Goal: Task Accomplishment & Management: Complete application form

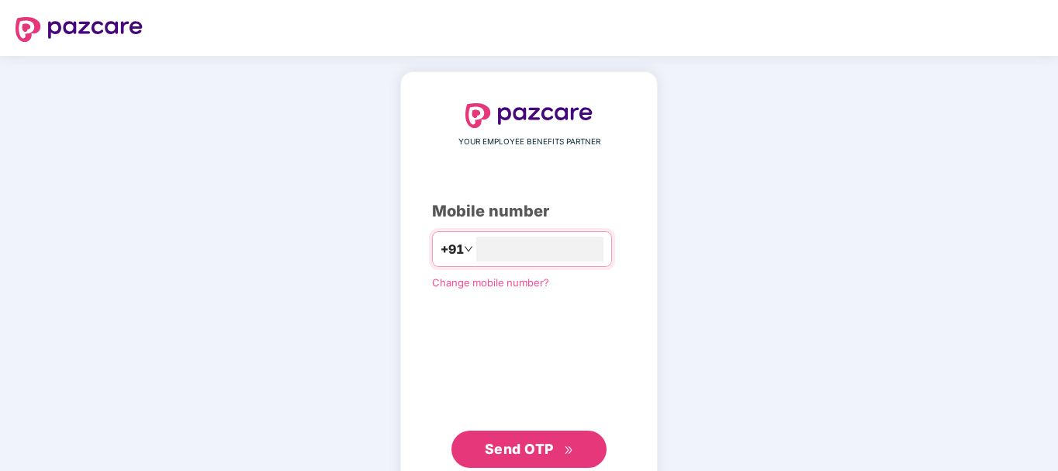
type input "**********"
click at [562, 445] on span "Send OTP" at bounding box center [529, 449] width 89 height 22
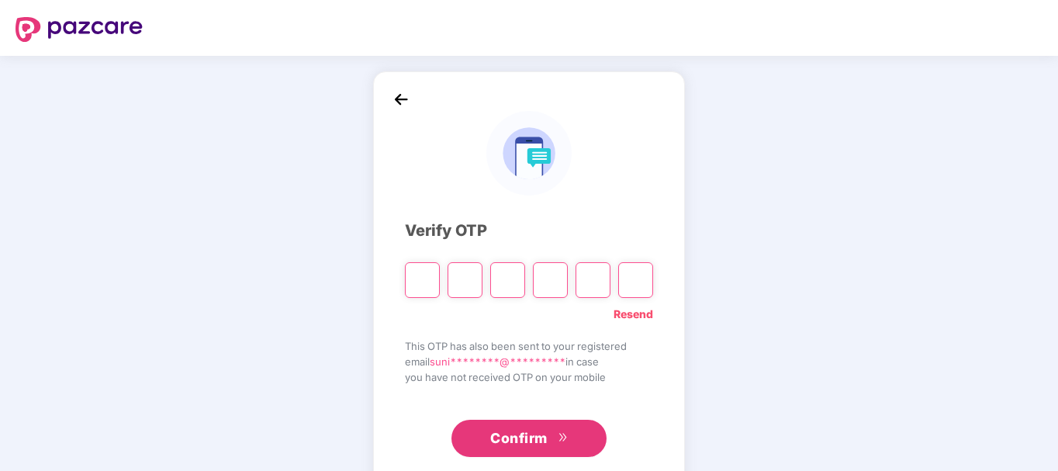
type input "*"
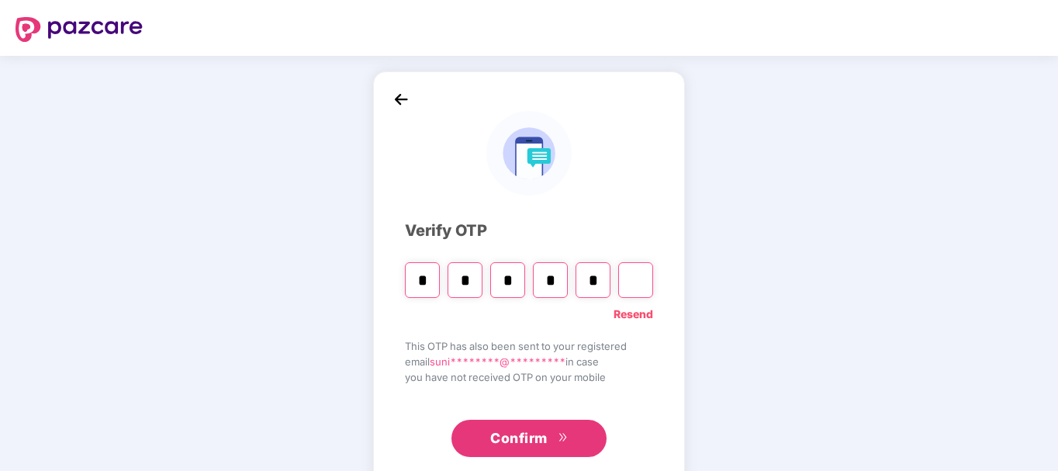
type input "*"
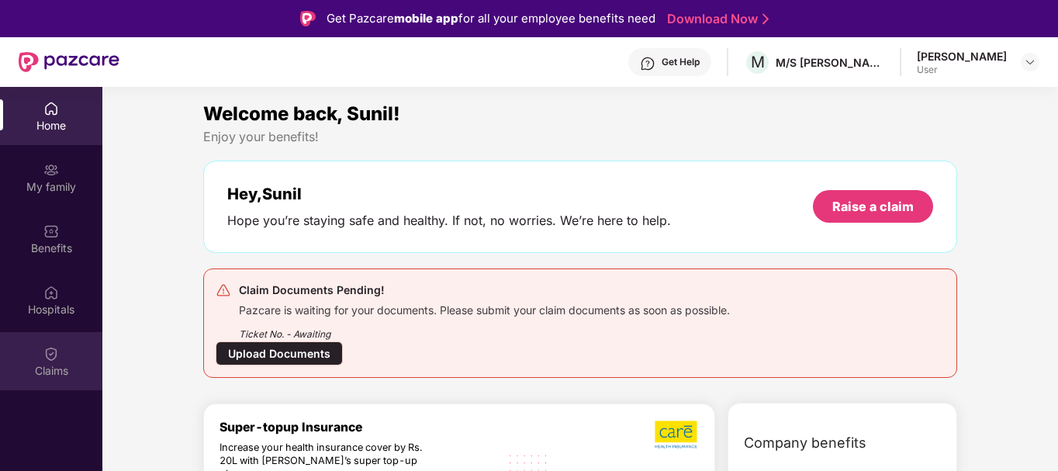
click at [49, 361] on img at bounding box center [51, 354] width 16 height 16
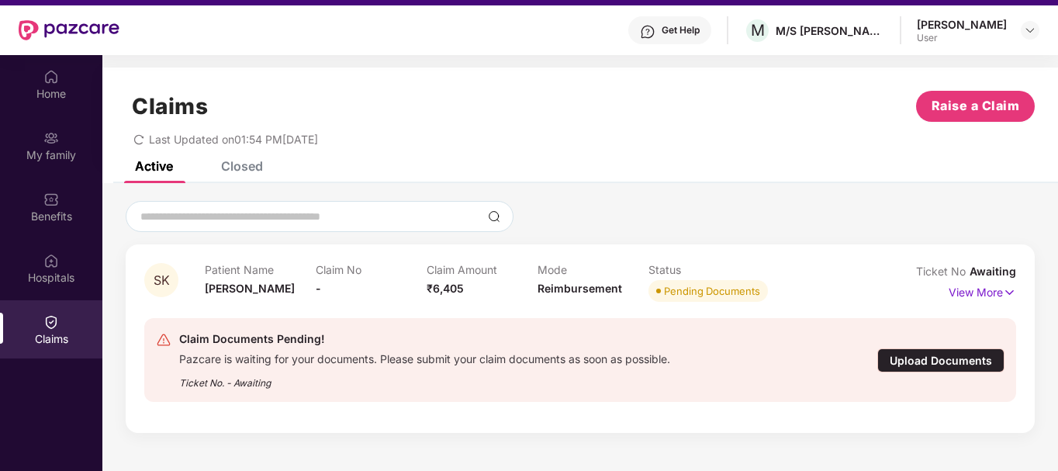
scroll to position [78, 0]
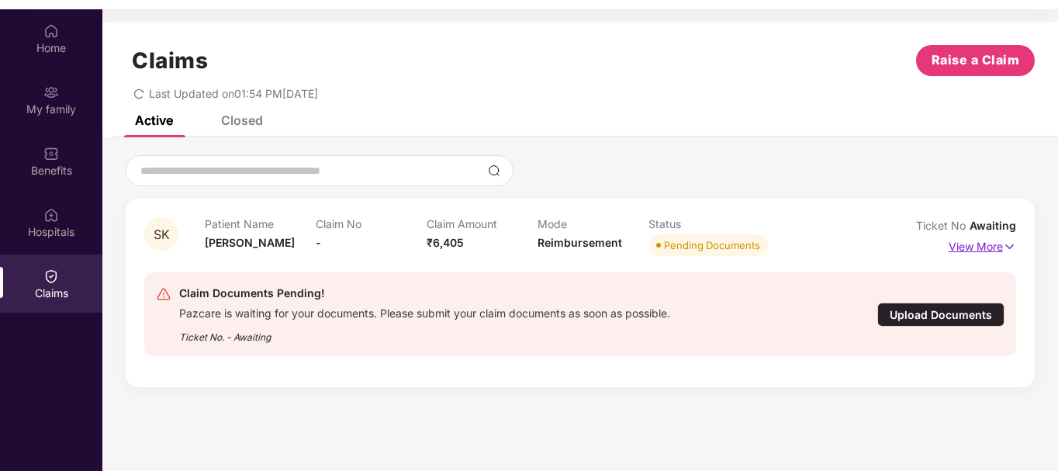
click at [1013, 247] on img at bounding box center [1009, 246] width 13 height 17
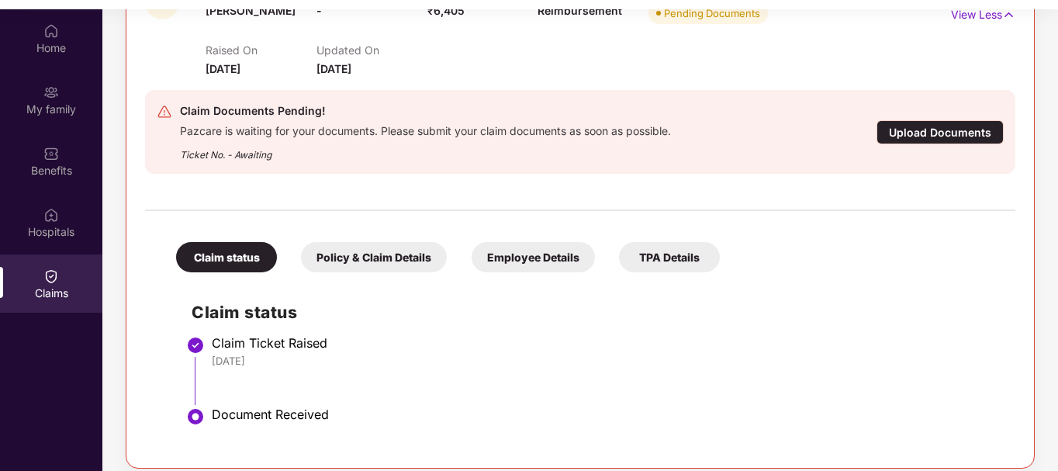
scroll to position [236, 0]
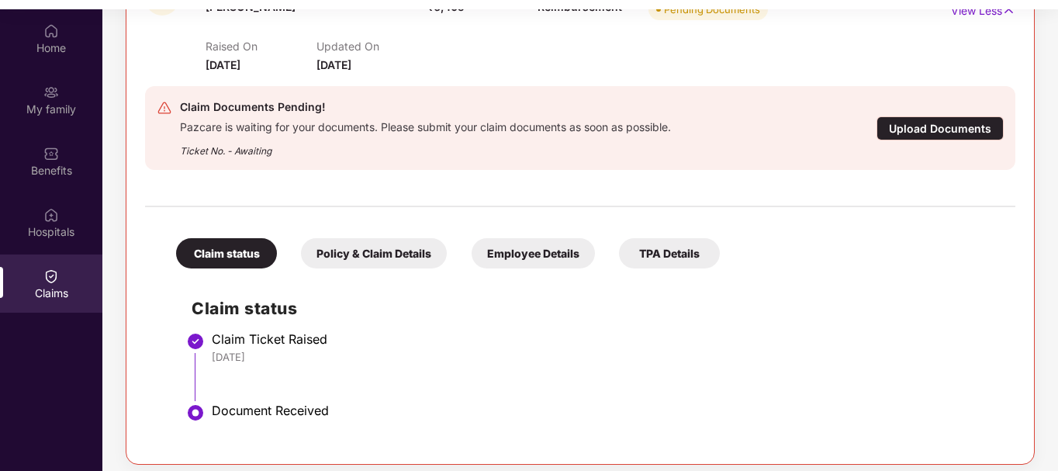
click at [935, 126] on div "Upload Documents" at bounding box center [939, 128] width 127 height 24
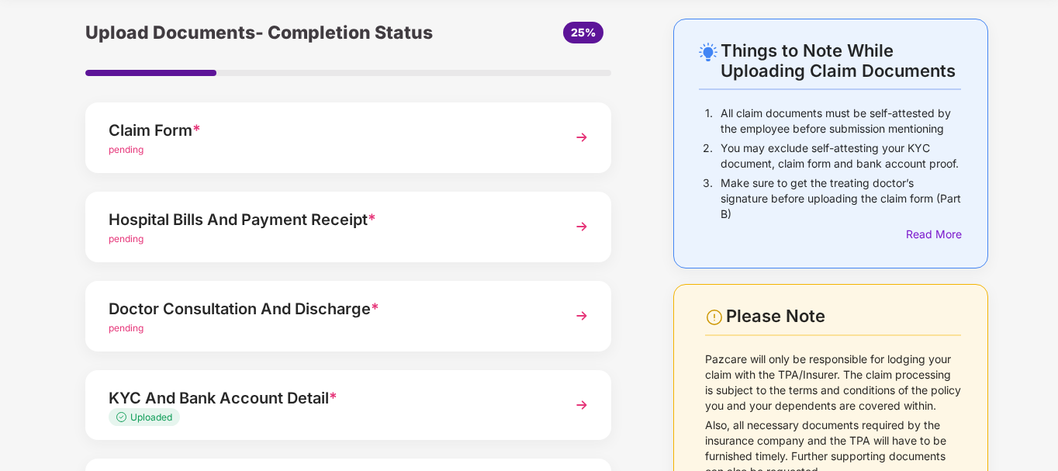
scroll to position [78, 0]
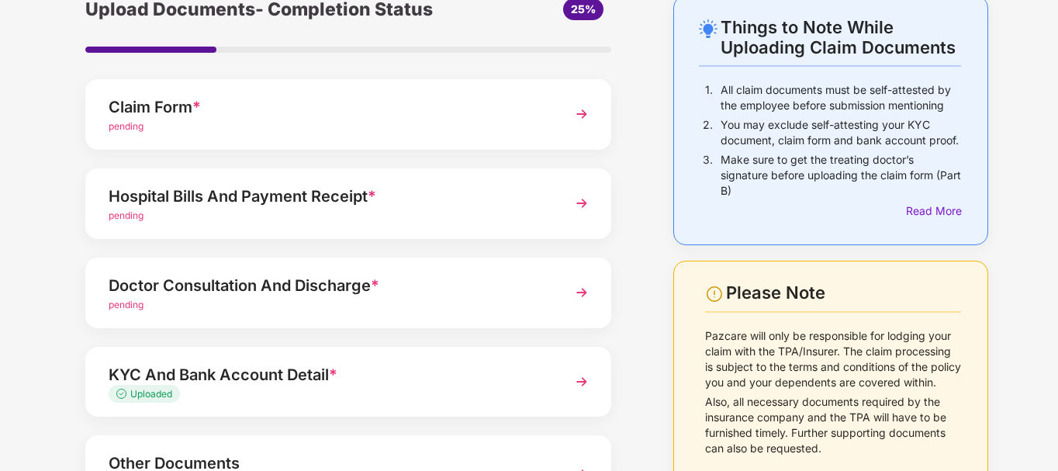
click at [556, 124] on div "Claim Form * pending" at bounding box center [348, 114] width 526 height 71
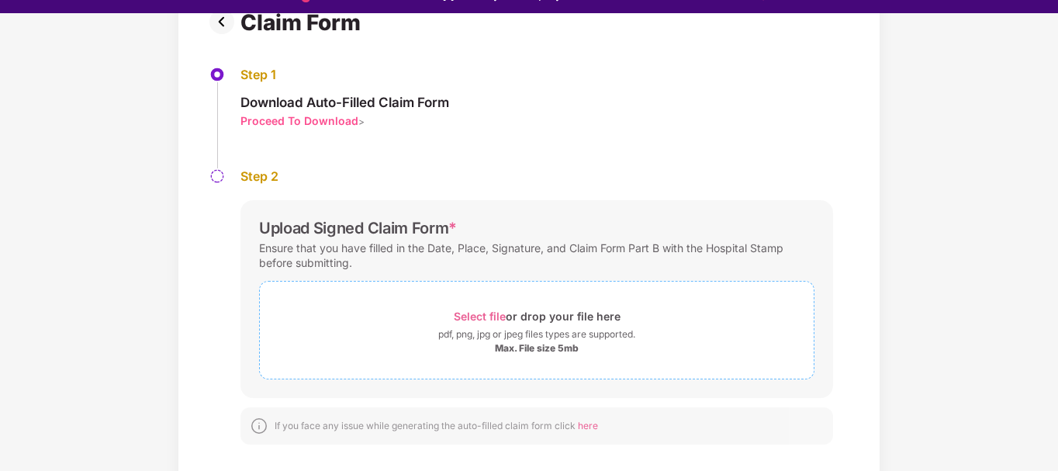
scroll to position [37, 0]
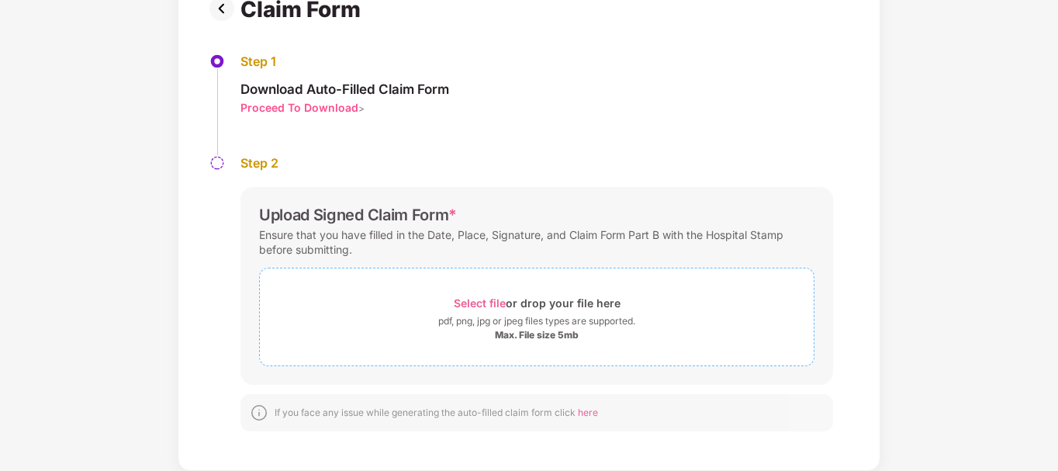
click at [489, 305] on span "Select file" at bounding box center [480, 302] width 52 height 13
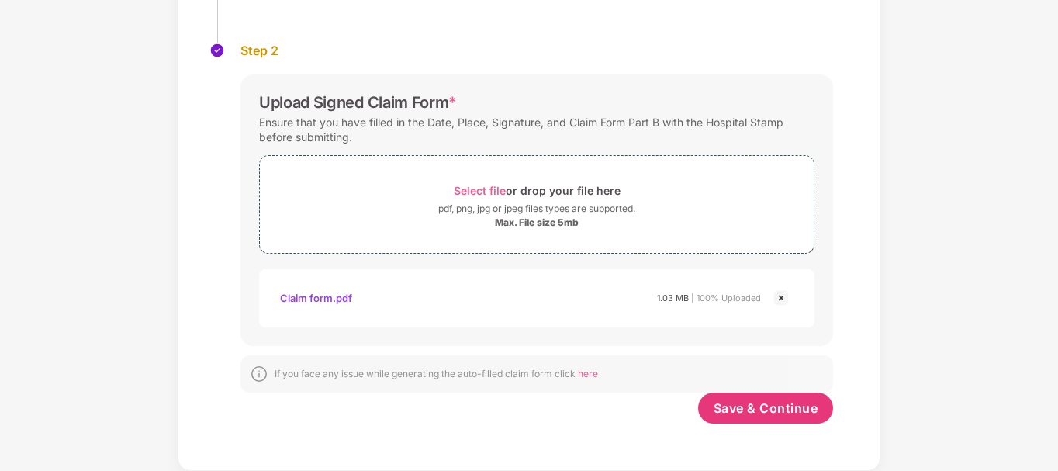
scroll to position [241, 0]
click at [760, 403] on span "Save & Continue" at bounding box center [765, 407] width 105 height 17
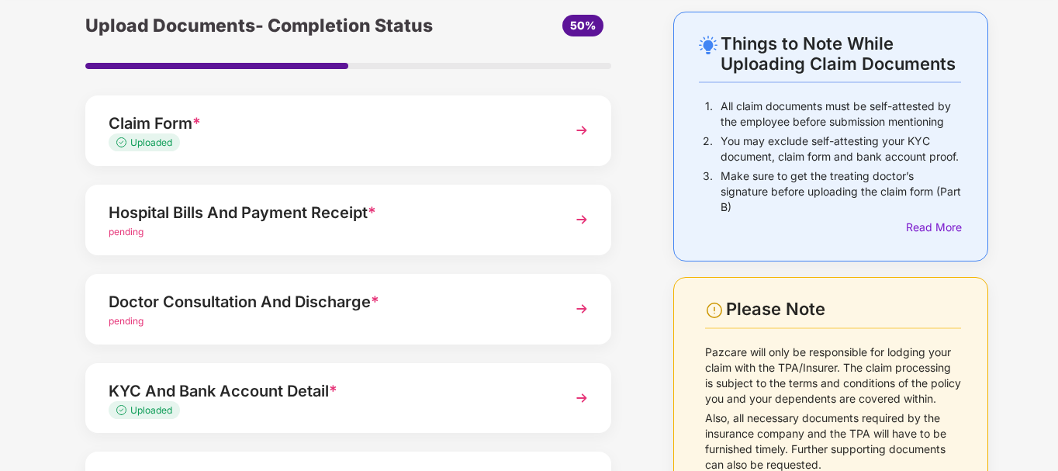
scroll to position [60, 0]
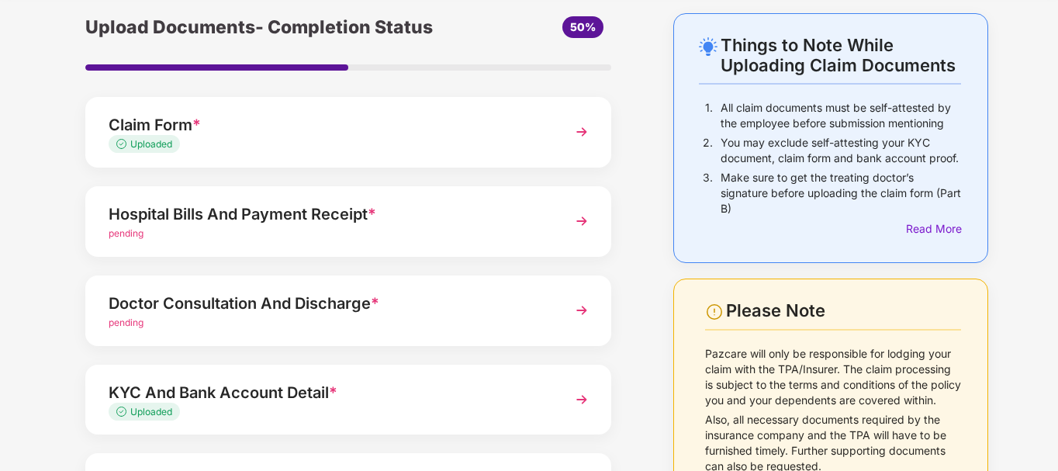
click at [584, 225] on img at bounding box center [582, 221] width 28 height 28
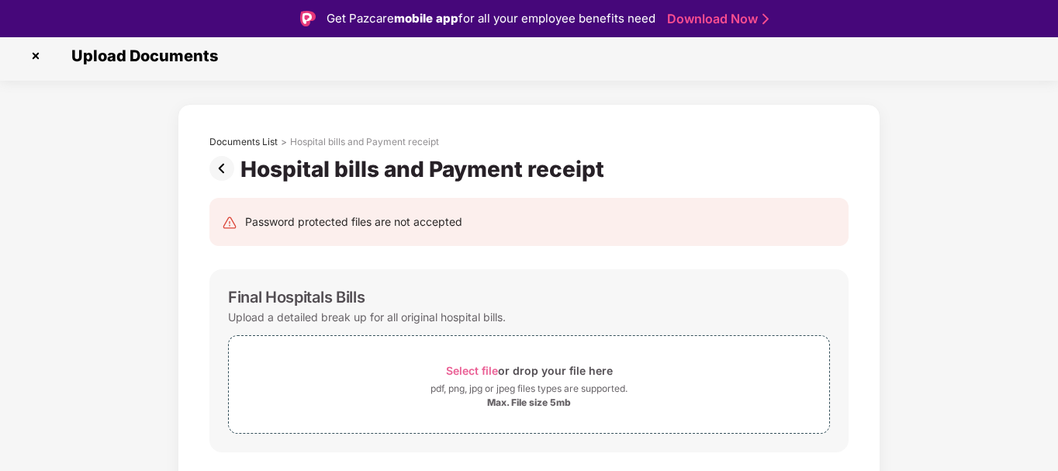
scroll to position [0, 0]
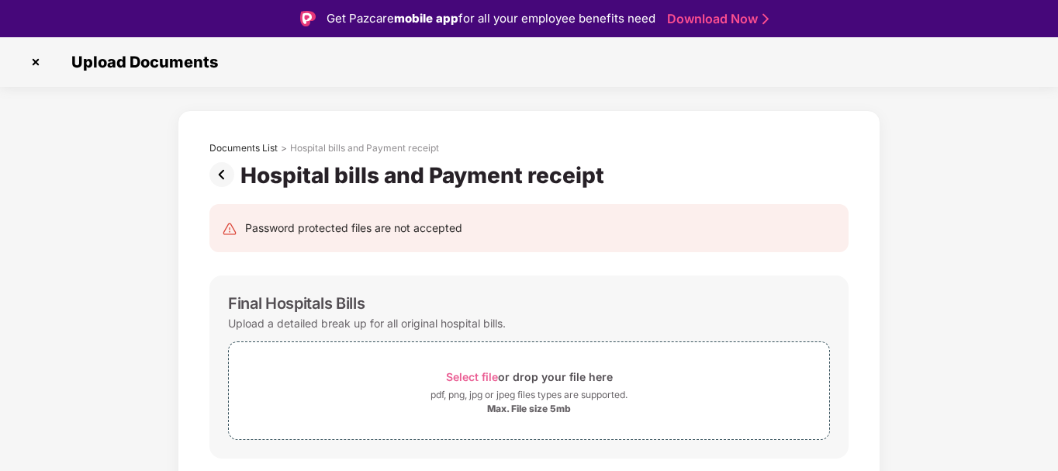
click at [36, 69] on img at bounding box center [35, 62] width 25 height 25
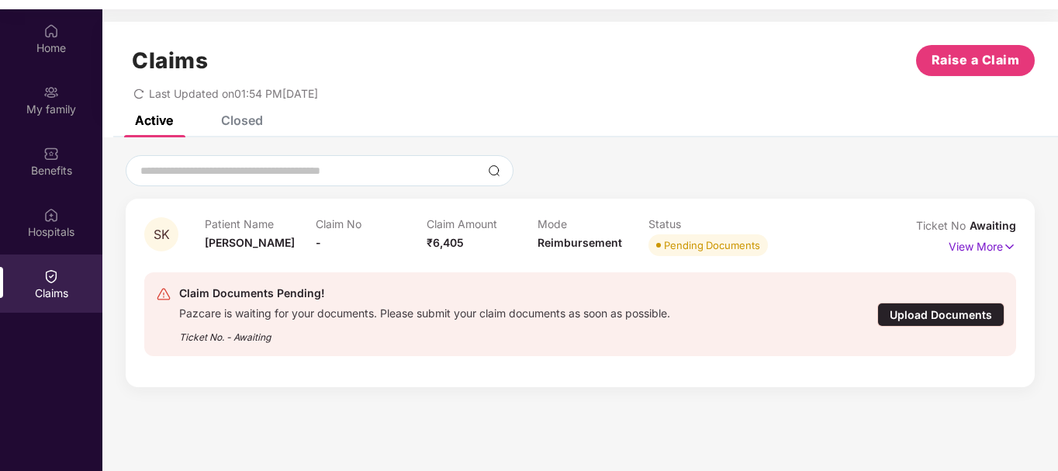
click at [905, 316] on div "Upload Documents" at bounding box center [940, 314] width 127 height 24
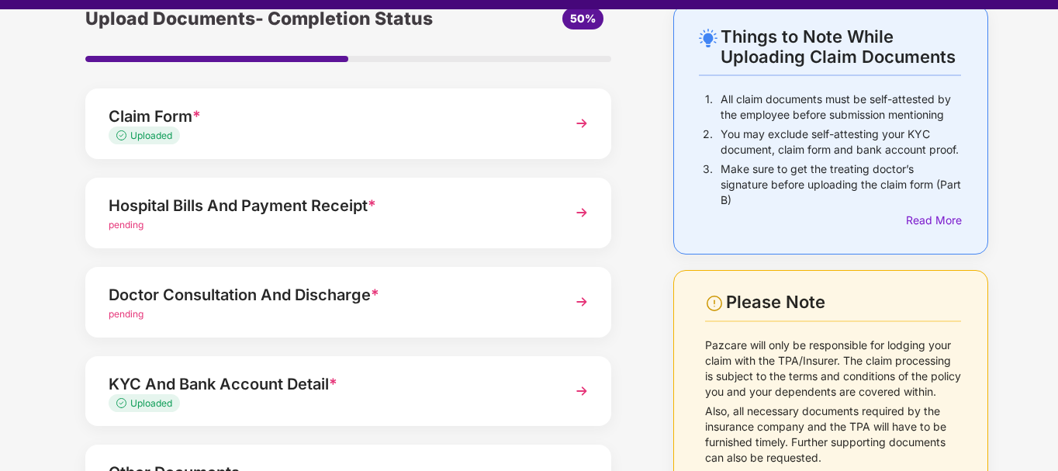
click at [581, 216] on img at bounding box center [582, 212] width 28 height 28
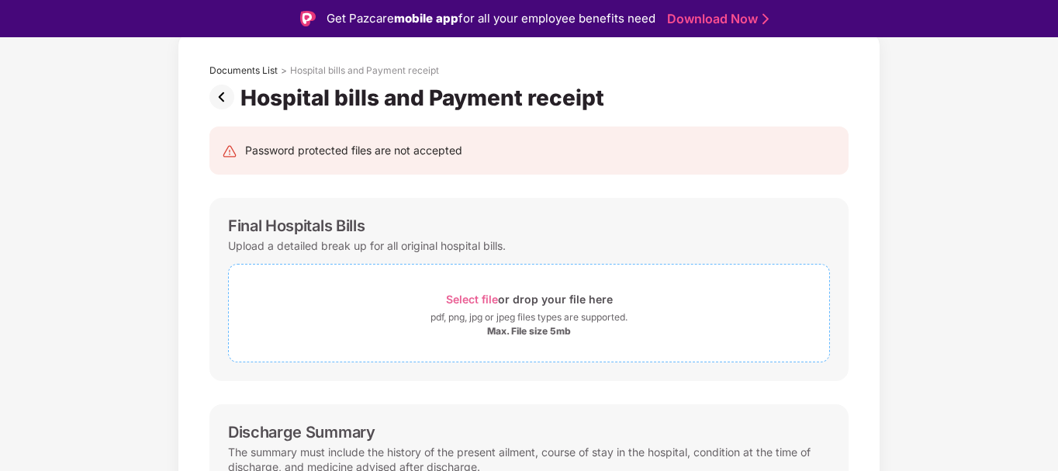
click at [473, 295] on span "Select file" at bounding box center [472, 298] width 52 height 13
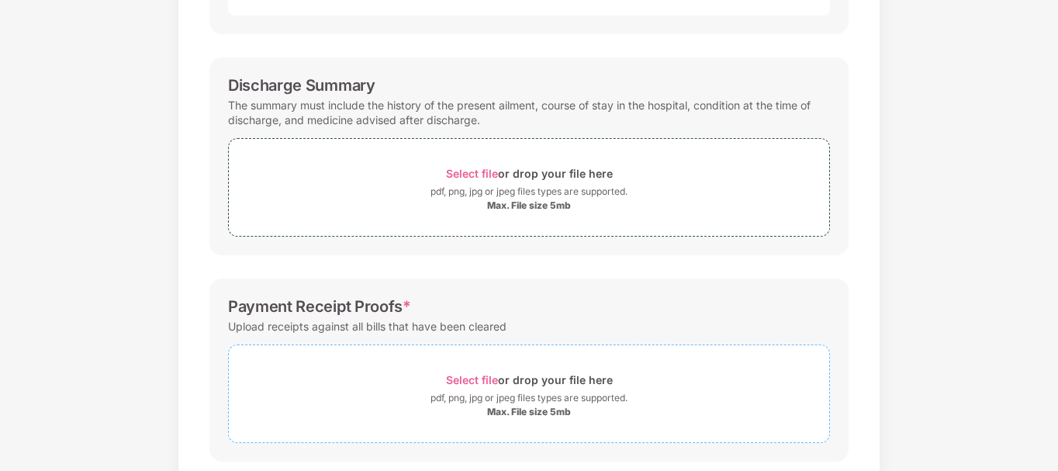
scroll to position [390, 0]
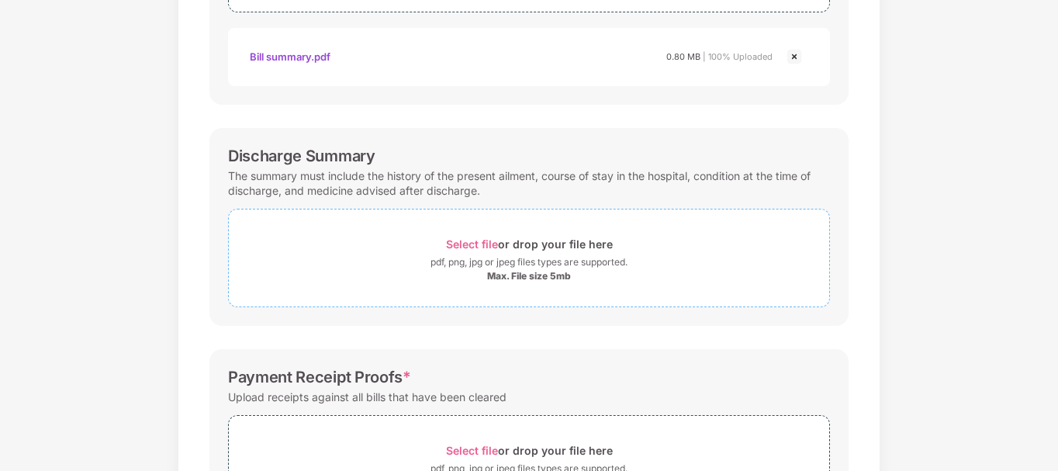
click at [484, 247] on span "Select file" at bounding box center [472, 243] width 52 height 13
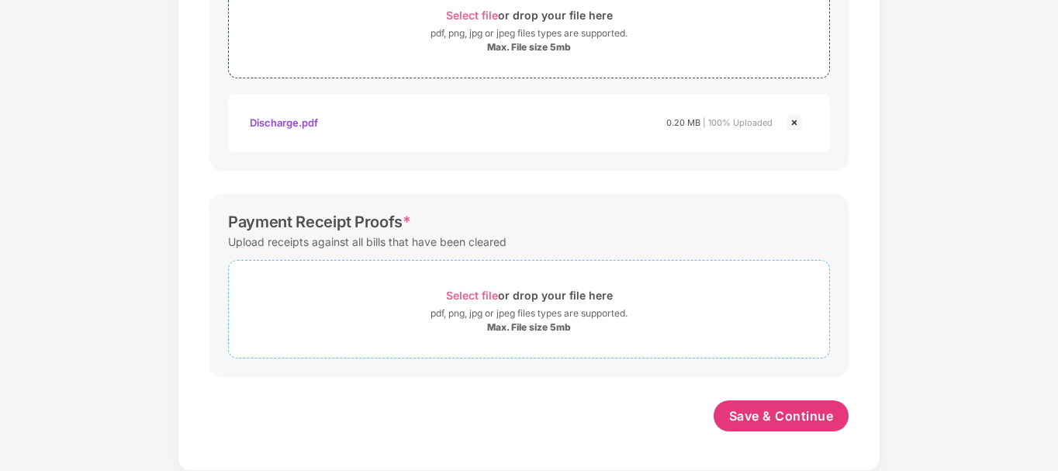
scroll to position [619, 0]
click at [754, 412] on span "Save & Continue" at bounding box center [781, 415] width 105 height 17
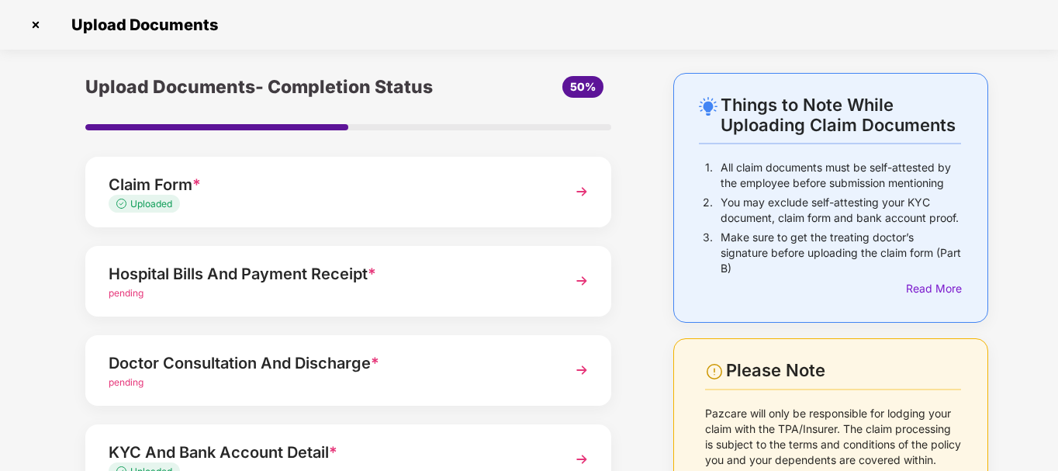
scroll to position [78, 0]
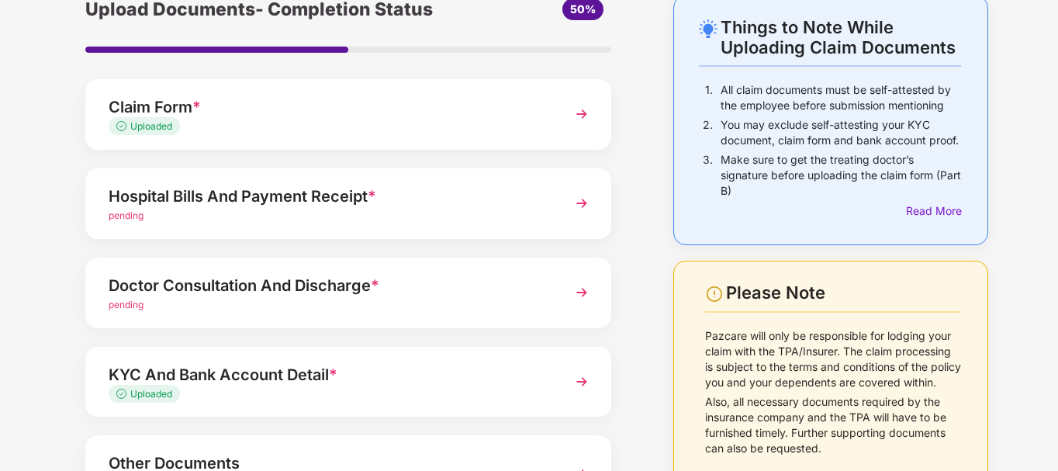
click at [582, 209] on img at bounding box center [582, 203] width 28 height 28
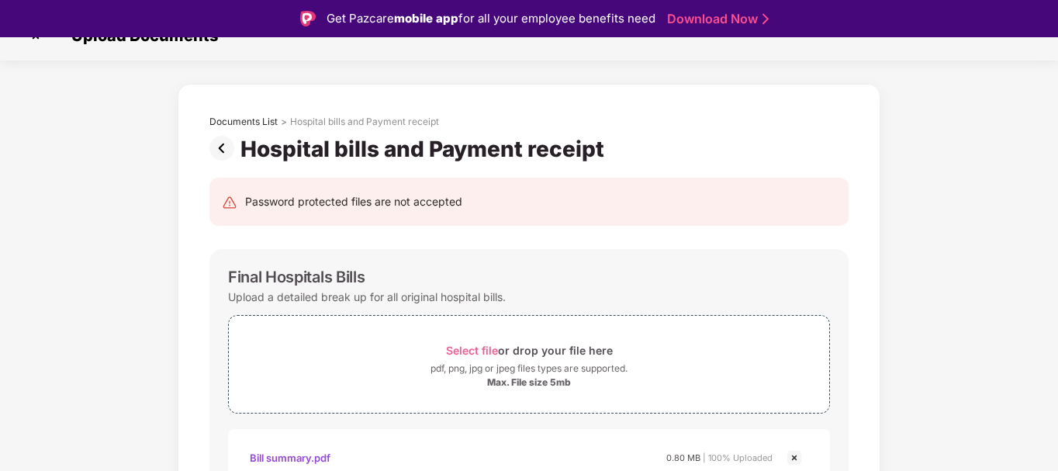
scroll to position [0, 0]
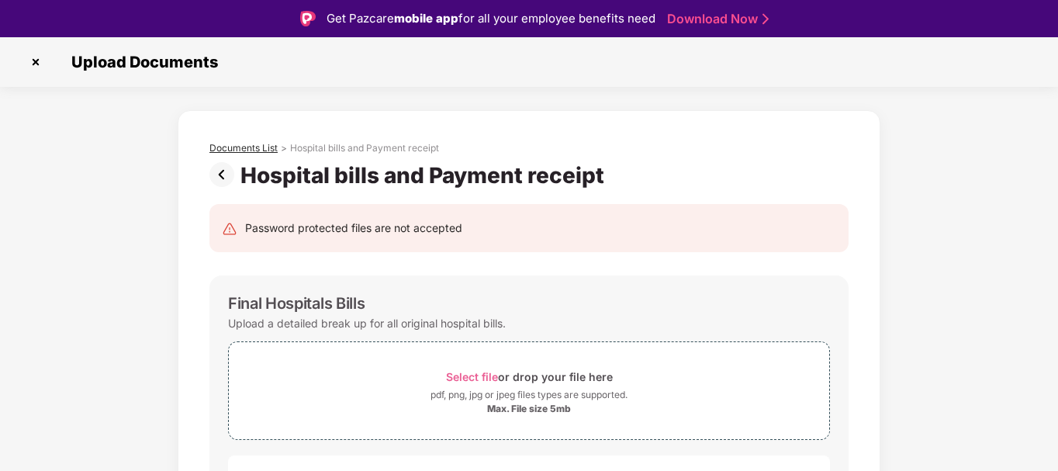
click at [253, 147] on div "Documents List" at bounding box center [243, 148] width 68 height 12
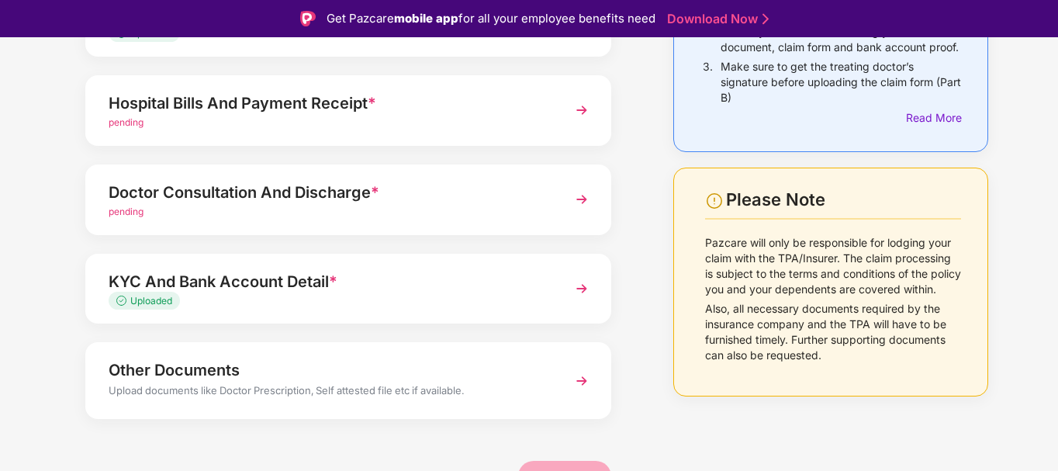
scroll to position [215, 0]
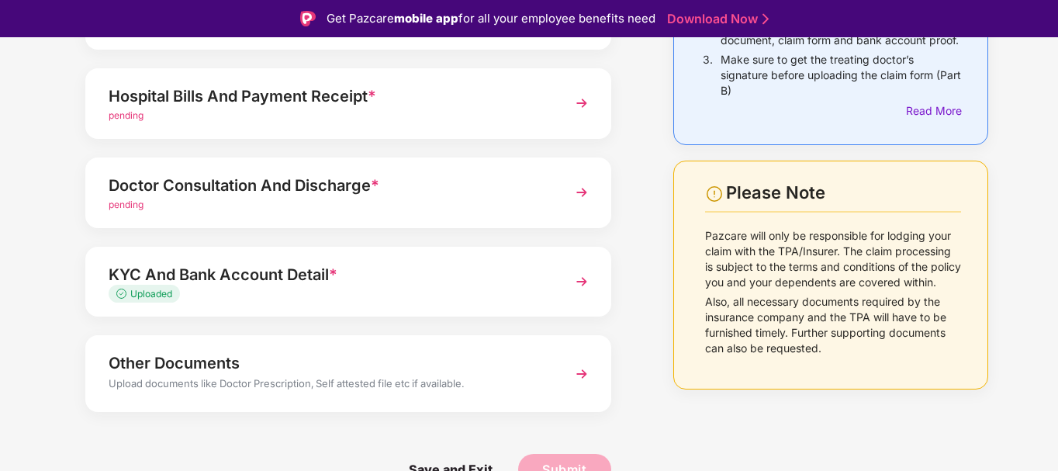
click at [582, 195] on img at bounding box center [582, 192] width 28 height 28
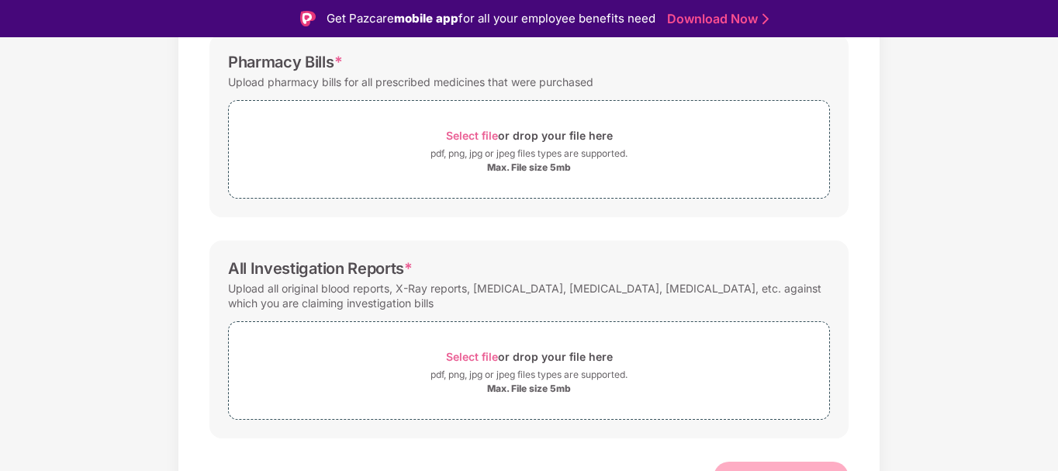
scroll to position [471, 0]
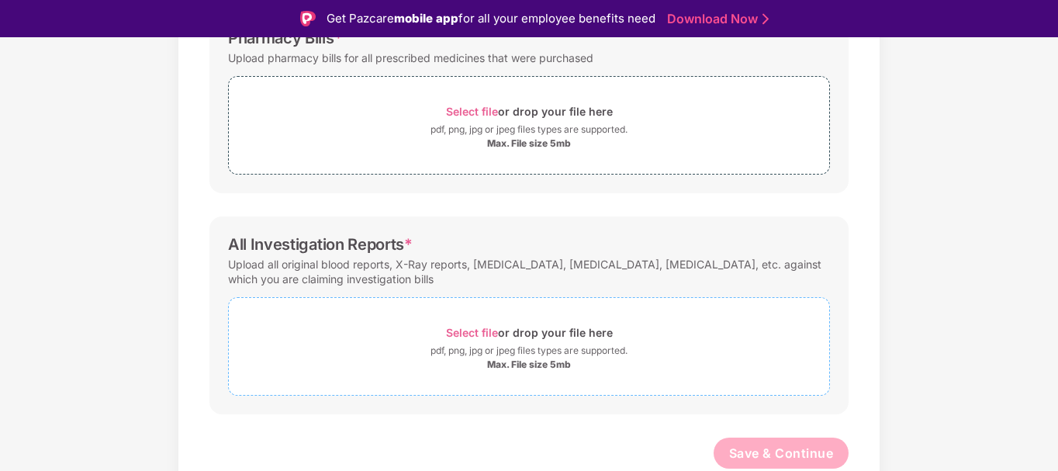
click at [482, 331] on span "Select file" at bounding box center [472, 332] width 52 height 13
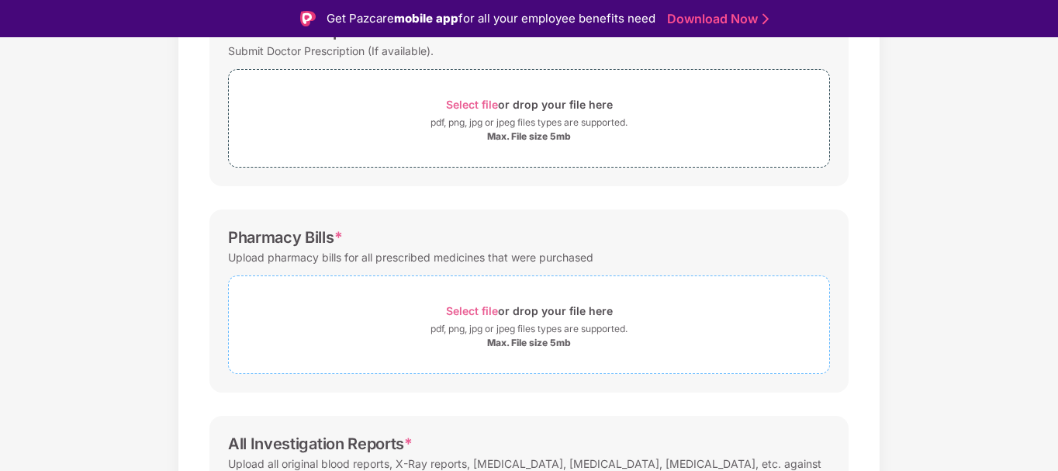
scroll to position [312, 0]
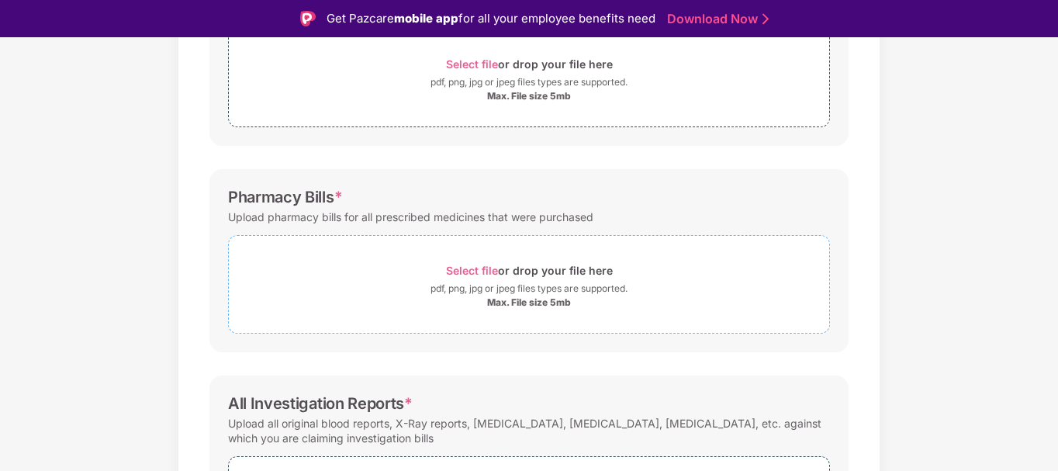
click at [476, 268] on span "Select file" at bounding box center [472, 270] width 52 height 13
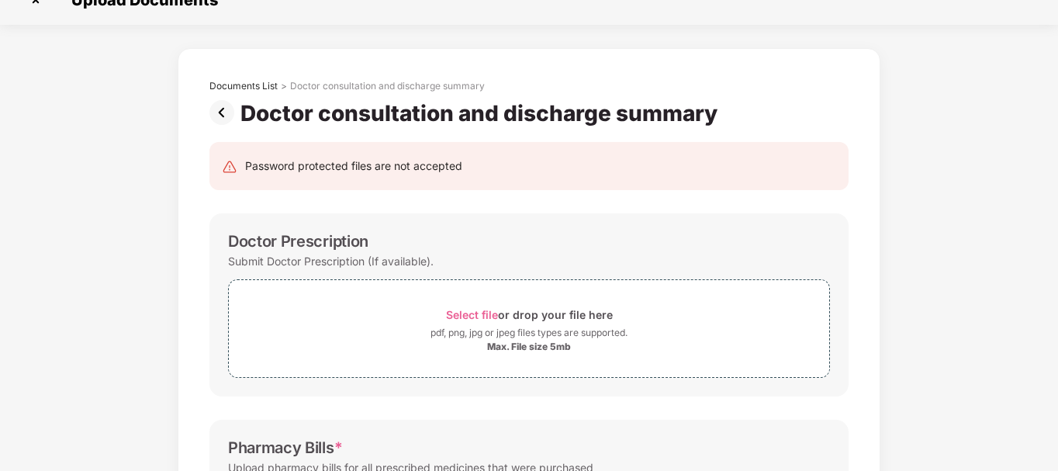
scroll to position [0, 0]
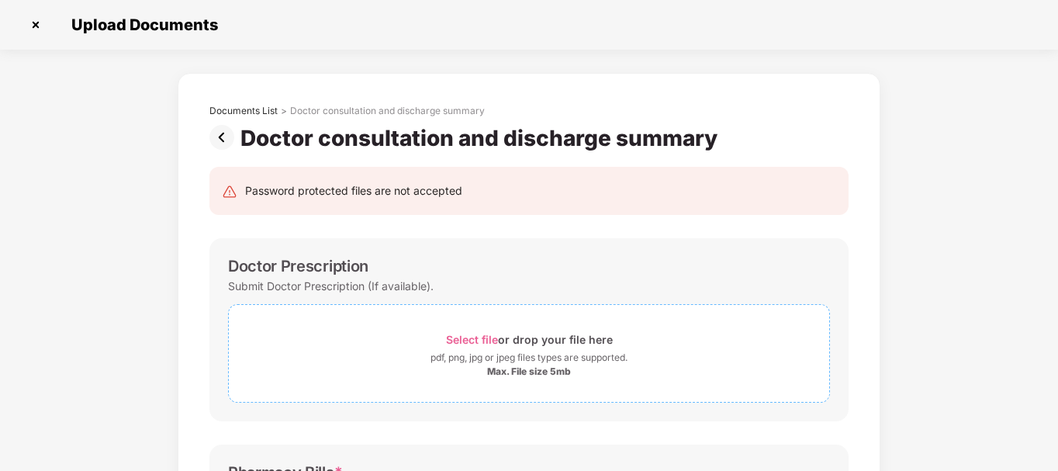
click at [475, 342] on span "Select file" at bounding box center [472, 339] width 52 height 13
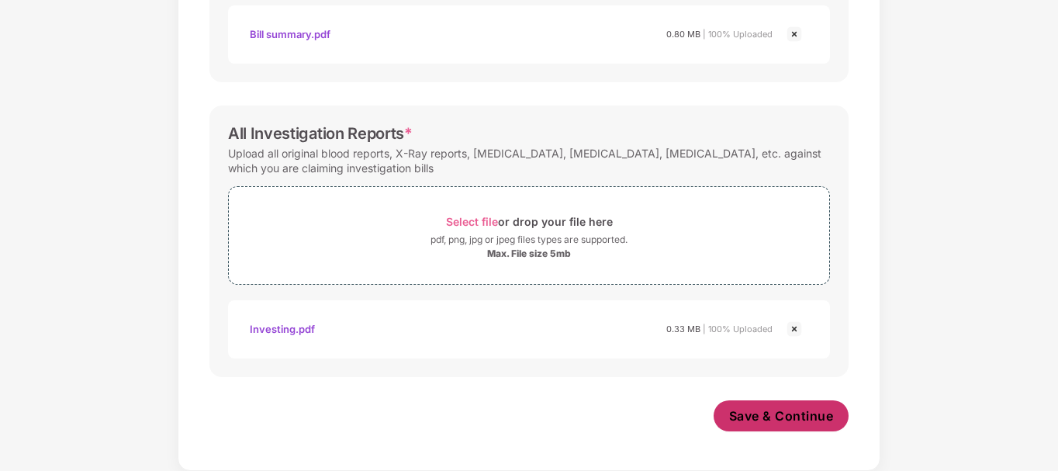
scroll to position [692, 0]
click at [777, 406] on button "Save & Continue" at bounding box center [781, 415] width 136 height 31
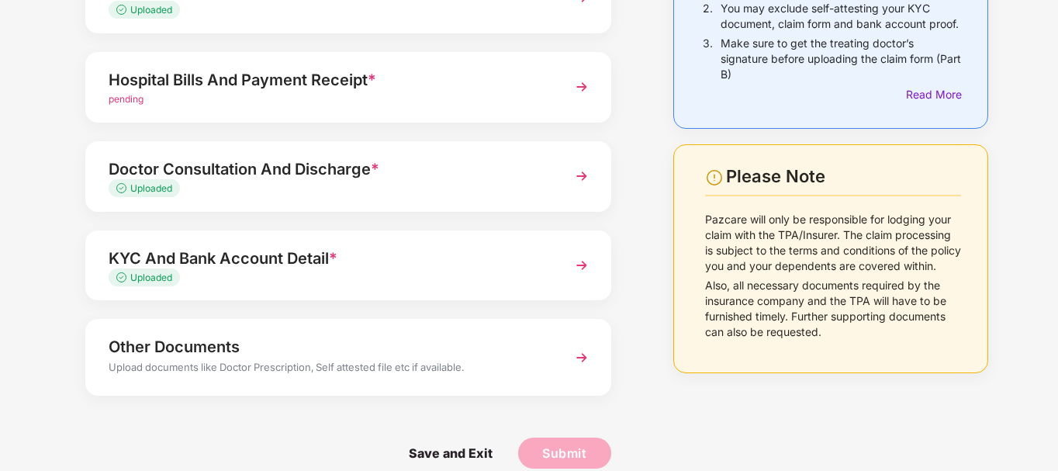
scroll to position [215, 0]
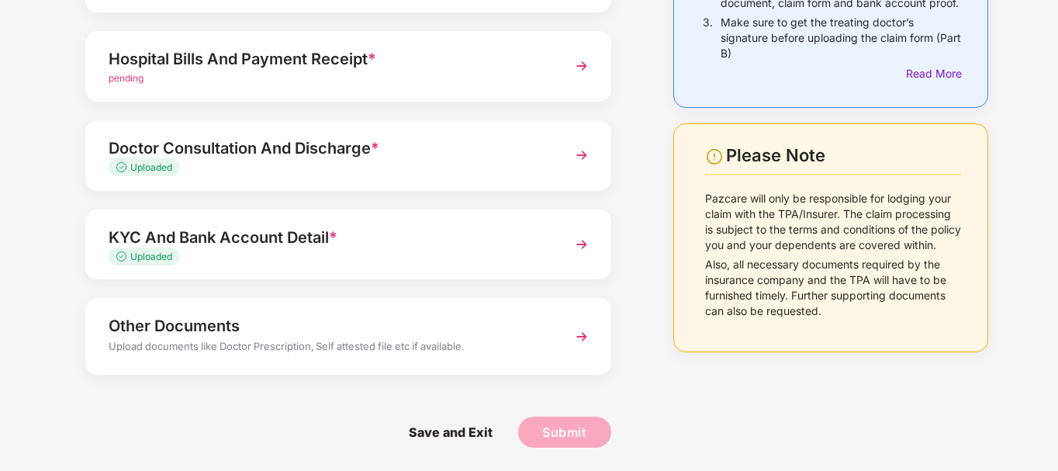
click at [453, 254] on div "Uploaded" at bounding box center [328, 257] width 439 height 15
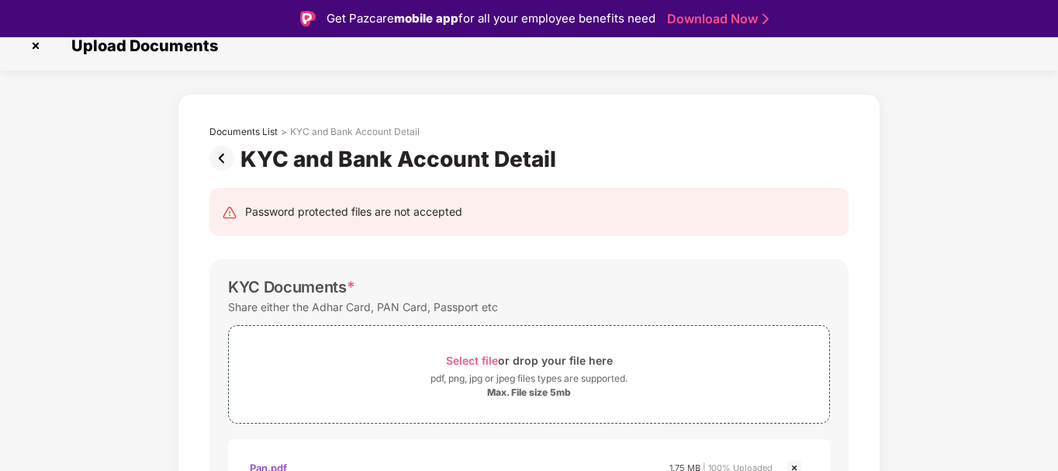
scroll to position [0, 0]
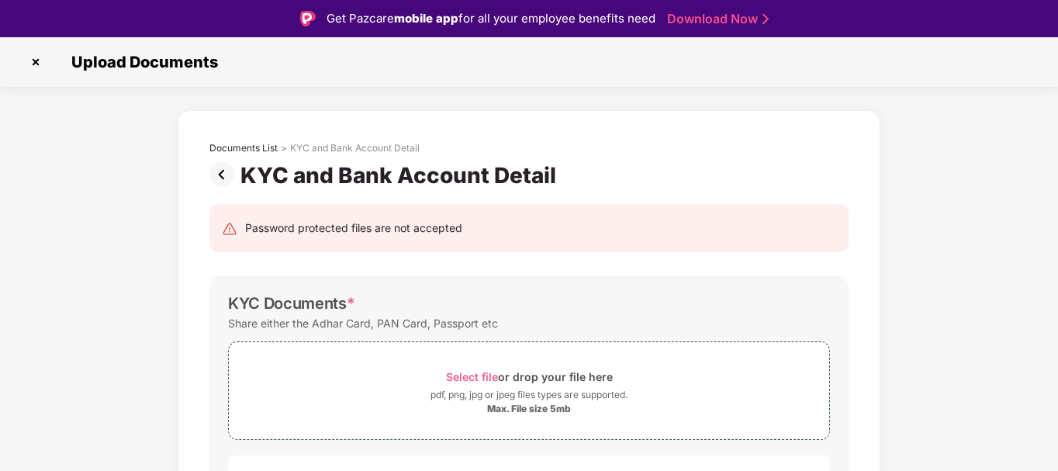
click at [40, 61] on img at bounding box center [35, 62] width 25 height 25
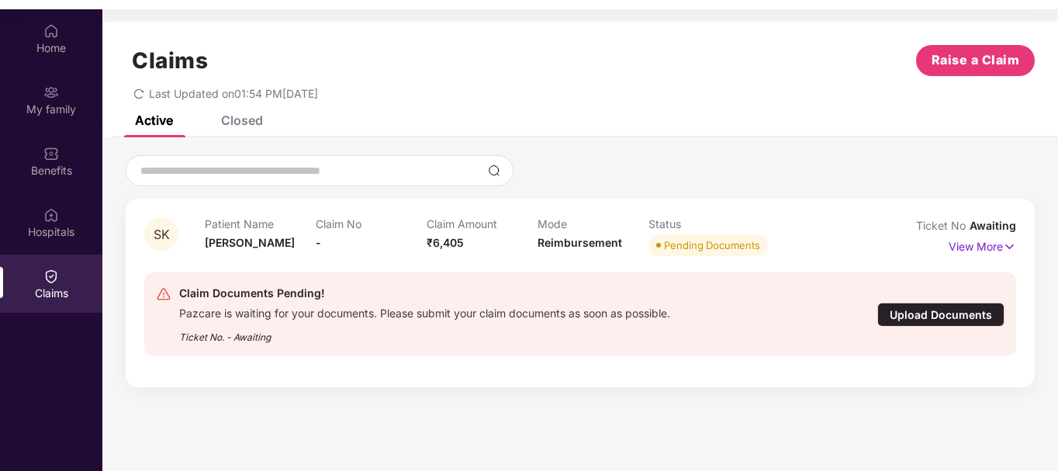
click at [918, 319] on div "Upload Documents" at bounding box center [940, 314] width 127 height 24
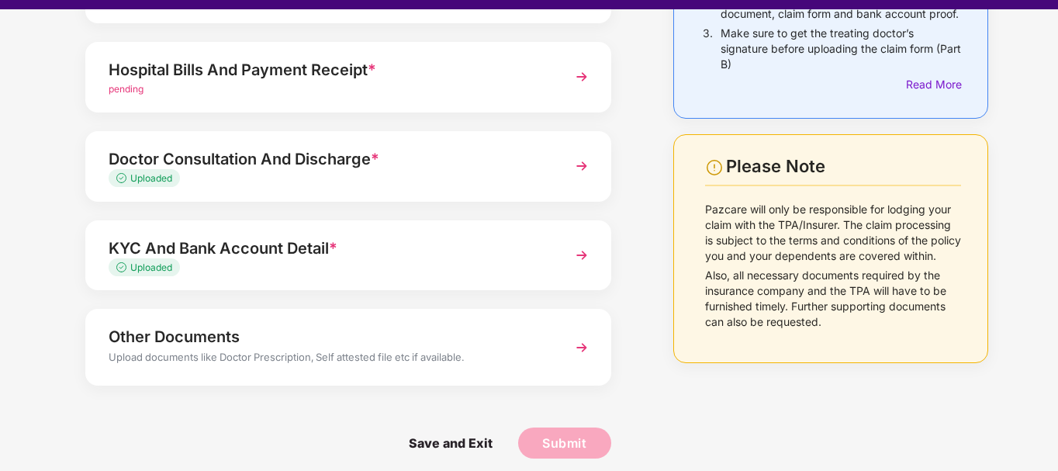
scroll to position [215, 0]
click at [389, 357] on div "Upload documents like Doctor Prescription, Self attested file etc if available." at bounding box center [328, 357] width 439 height 20
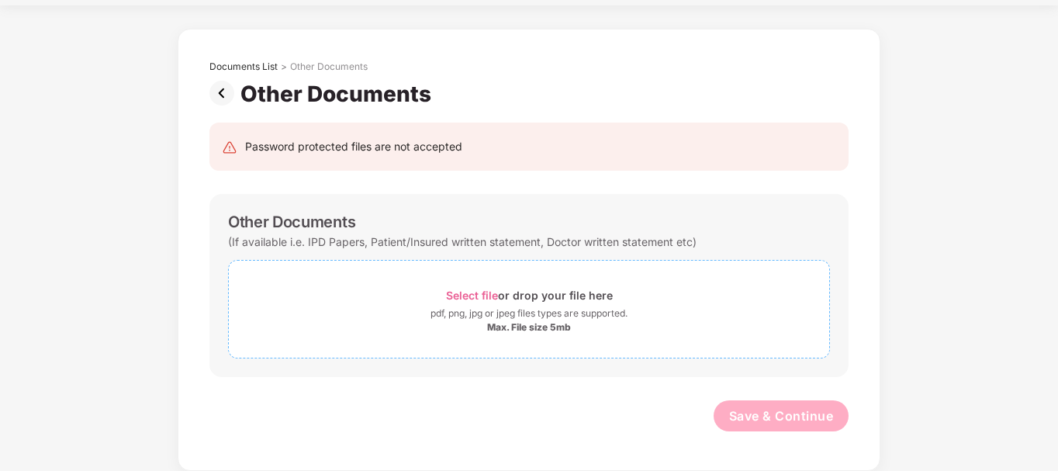
scroll to position [0, 0]
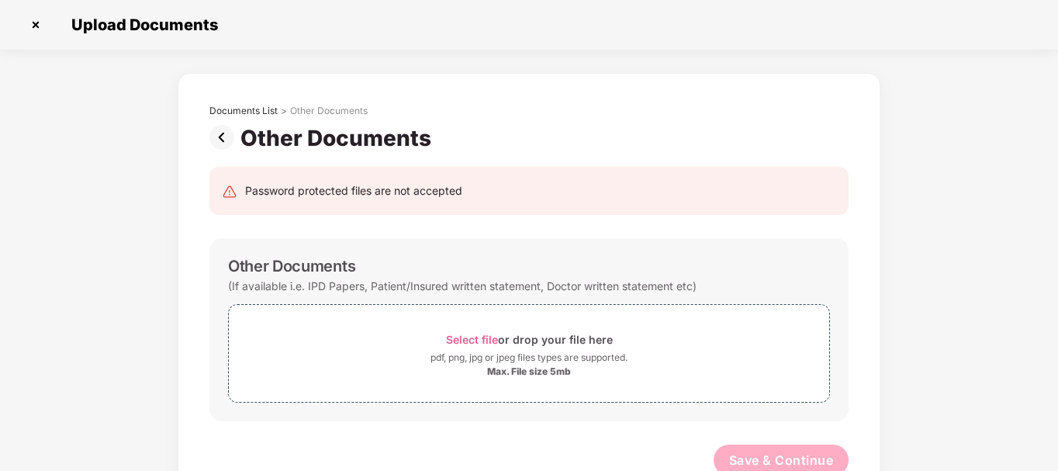
click at [34, 22] on img at bounding box center [35, 24] width 25 height 25
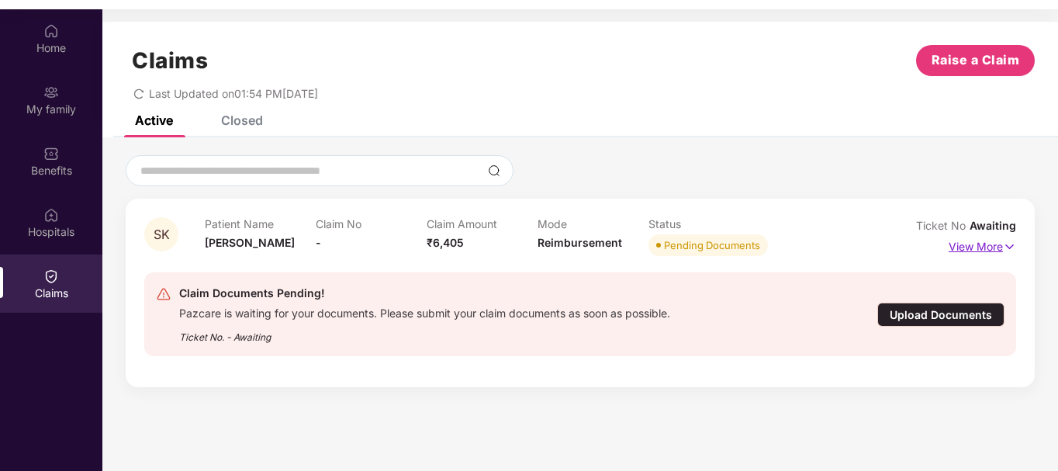
click at [1000, 250] on p "View More" at bounding box center [981, 244] width 67 height 21
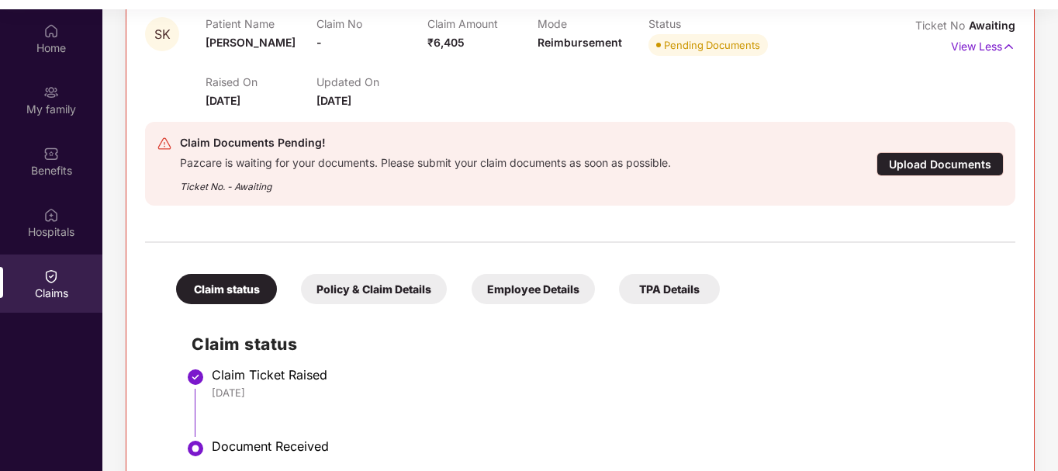
scroll to position [236, 0]
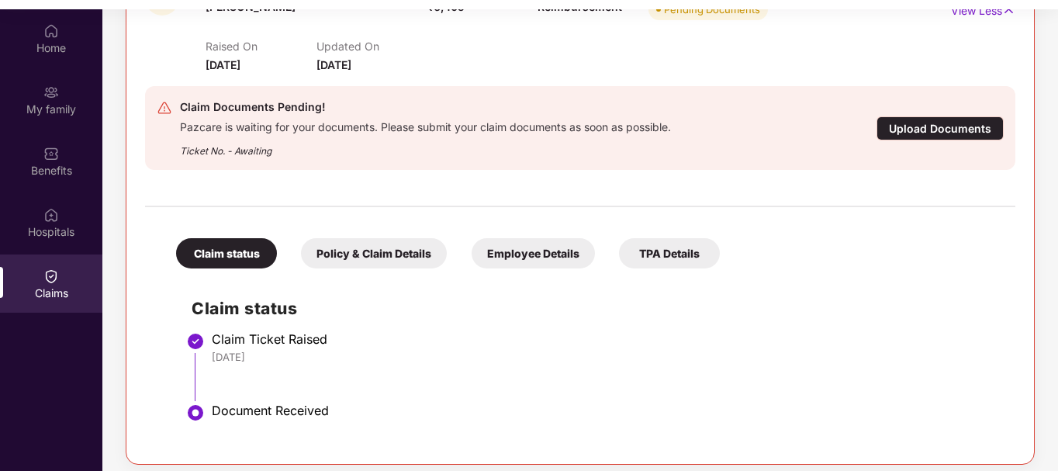
click at [924, 129] on div "Upload Documents" at bounding box center [939, 128] width 127 height 24
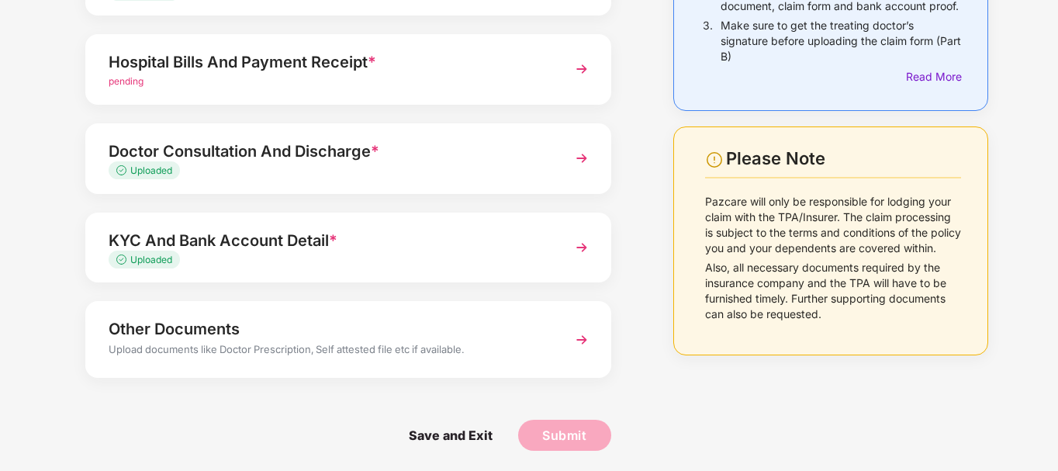
scroll to position [215, 0]
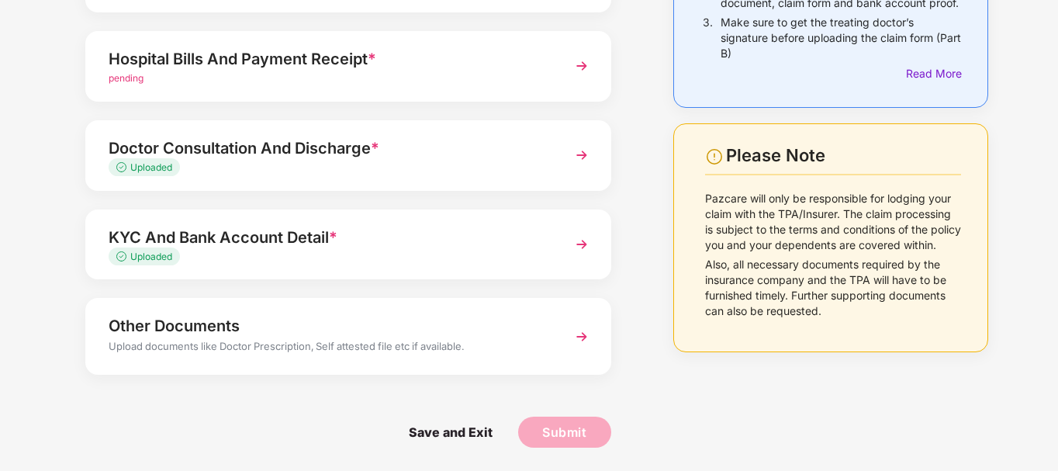
click at [430, 78] on div "pending" at bounding box center [328, 78] width 439 height 15
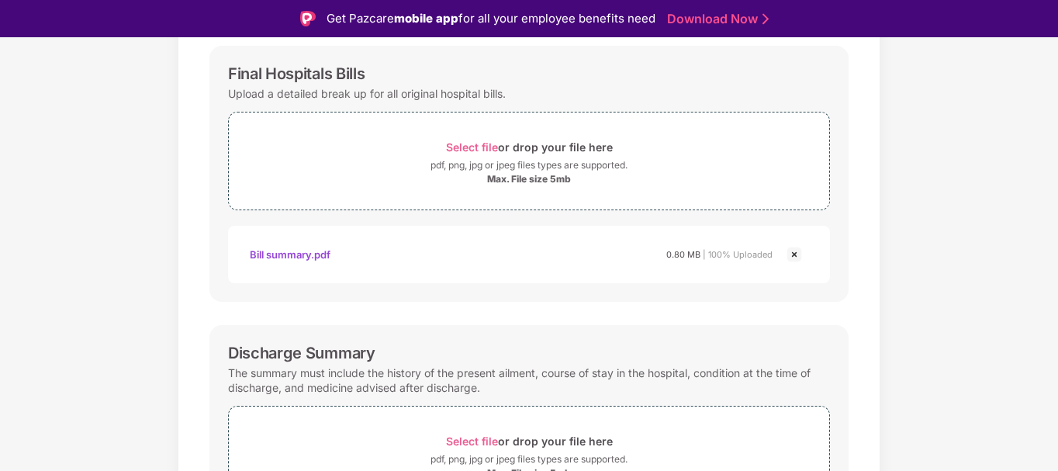
scroll to position [0, 0]
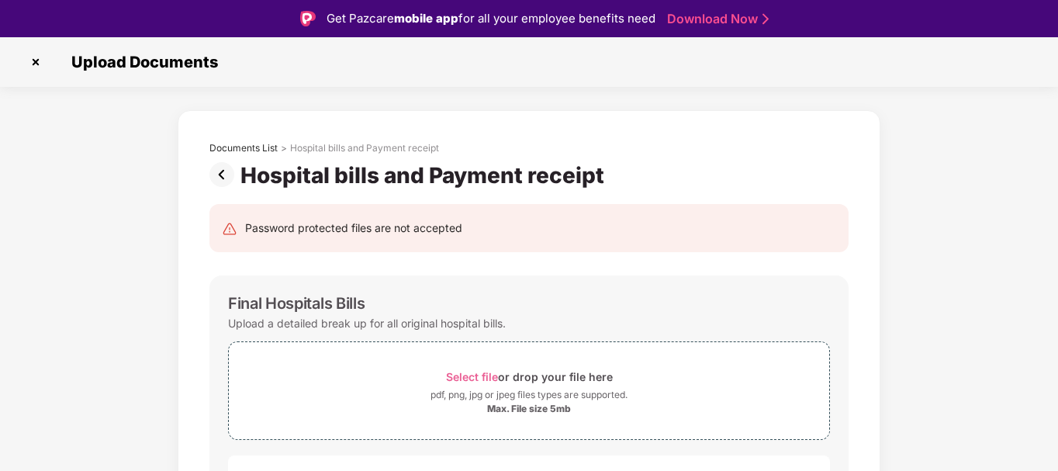
click at [31, 64] on img at bounding box center [35, 62] width 25 height 25
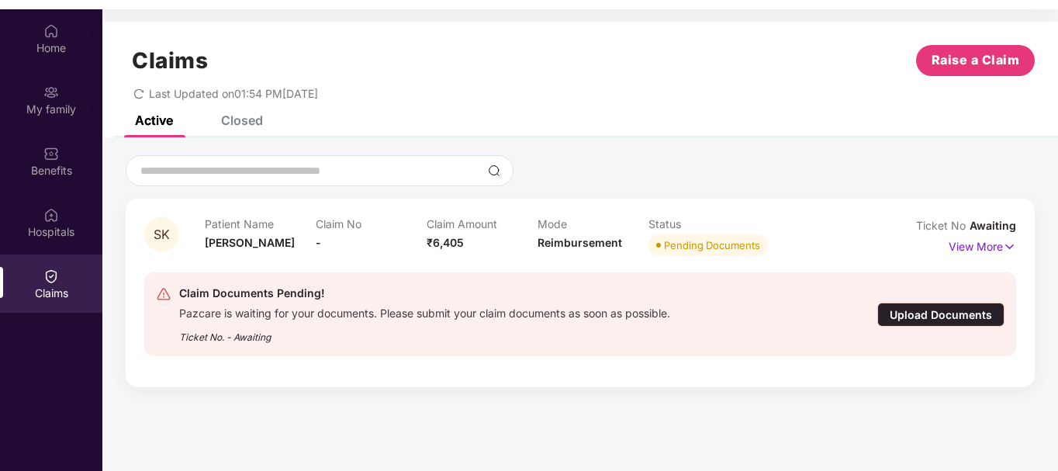
scroll to position [87, 0]
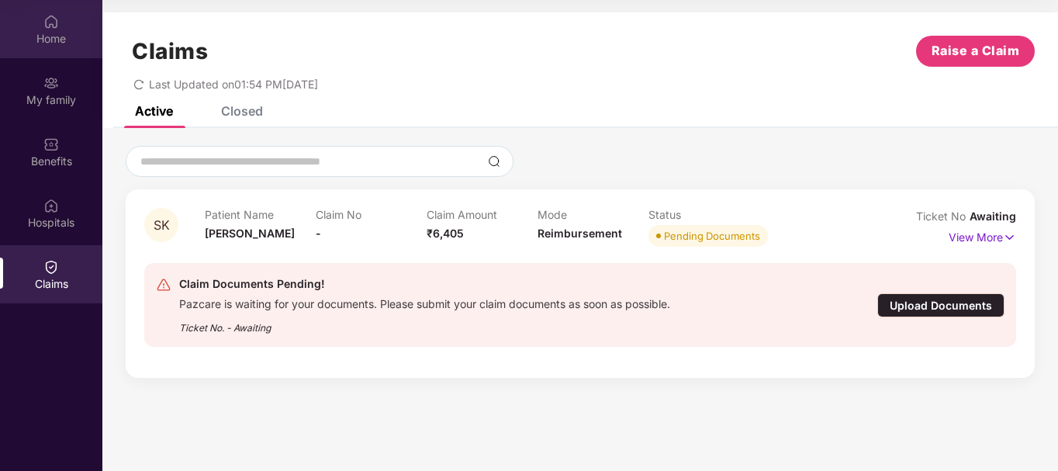
click at [56, 27] on img at bounding box center [51, 22] width 16 height 16
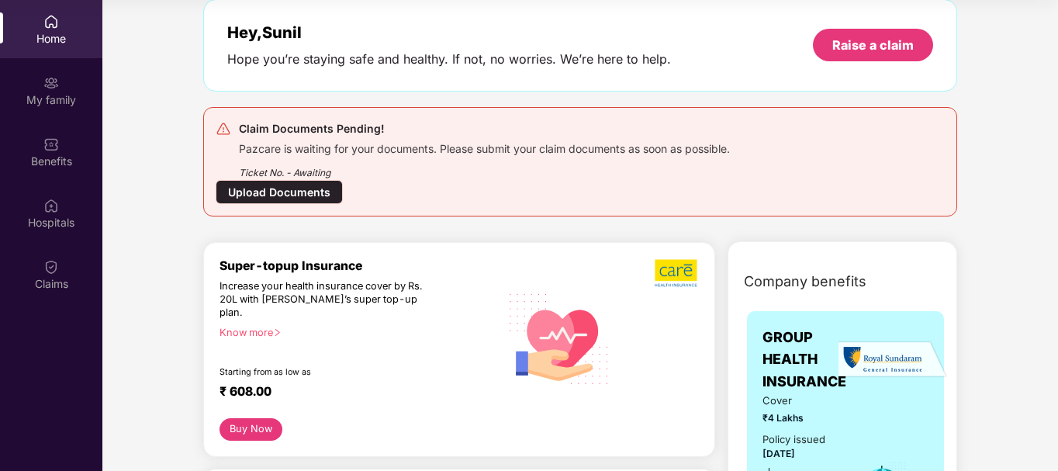
scroll to position [0, 0]
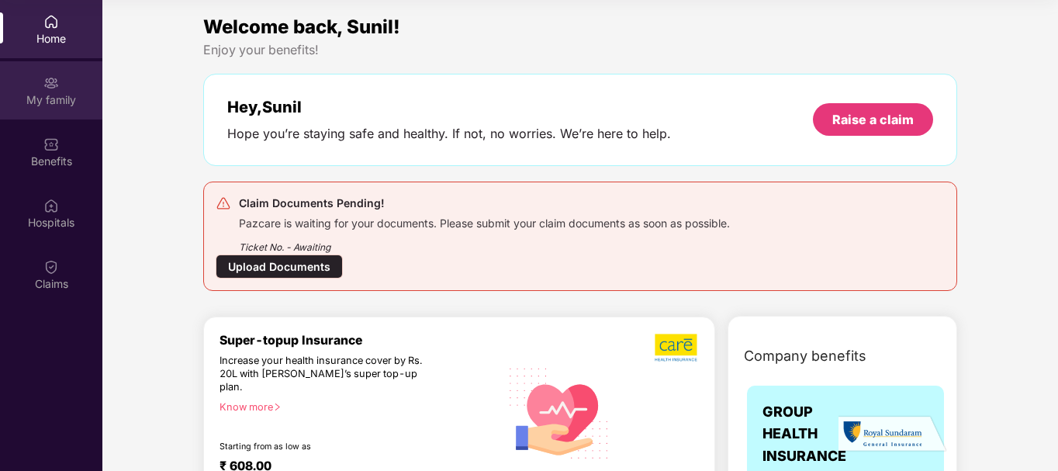
click at [47, 86] on img at bounding box center [51, 83] width 16 height 16
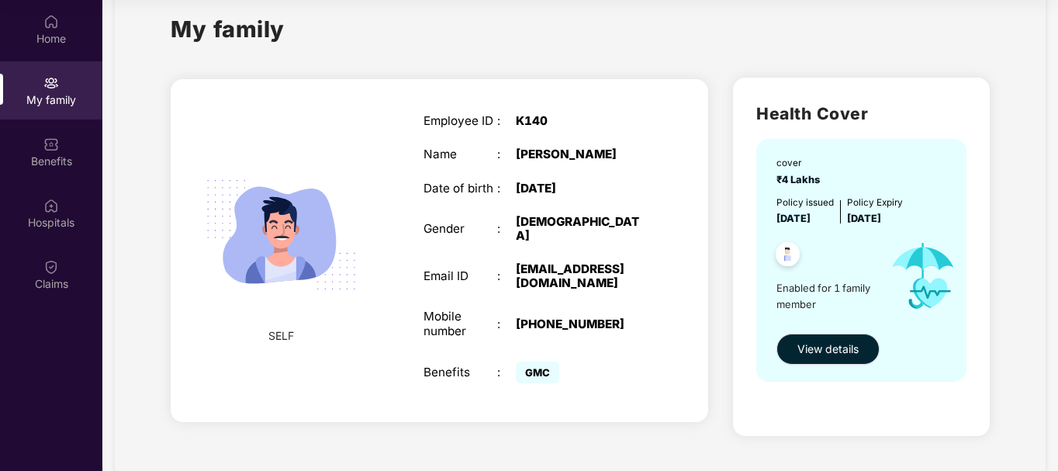
scroll to position [60, 0]
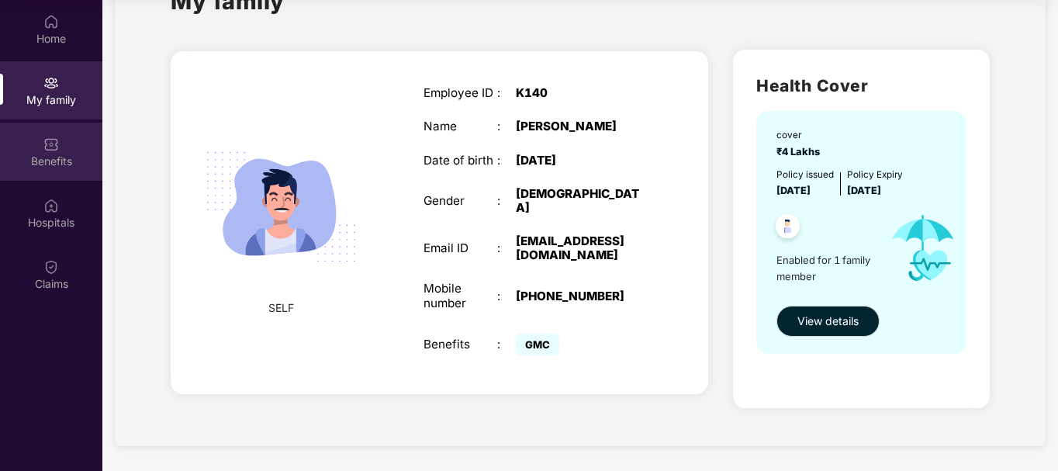
click at [60, 158] on div "Benefits" at bounding box center [51, 161] width 102 height 16
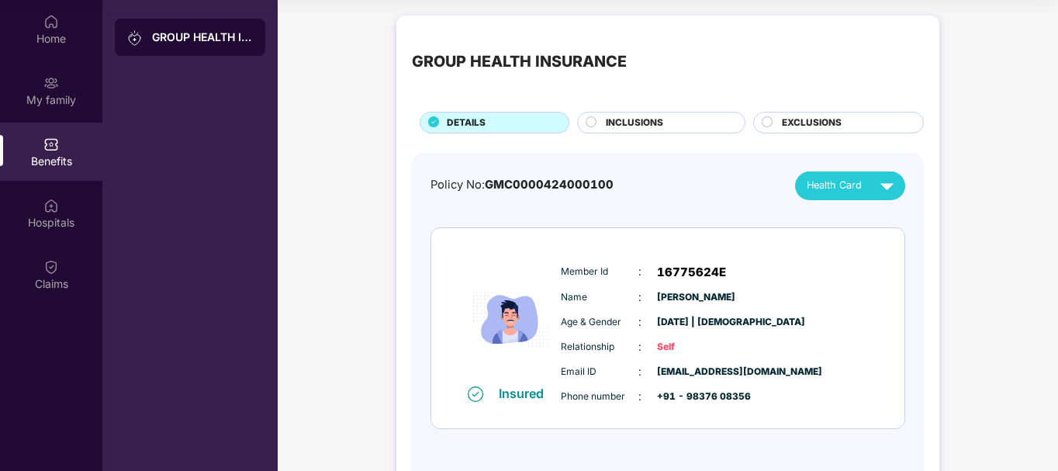
scroll to position [54, 0]
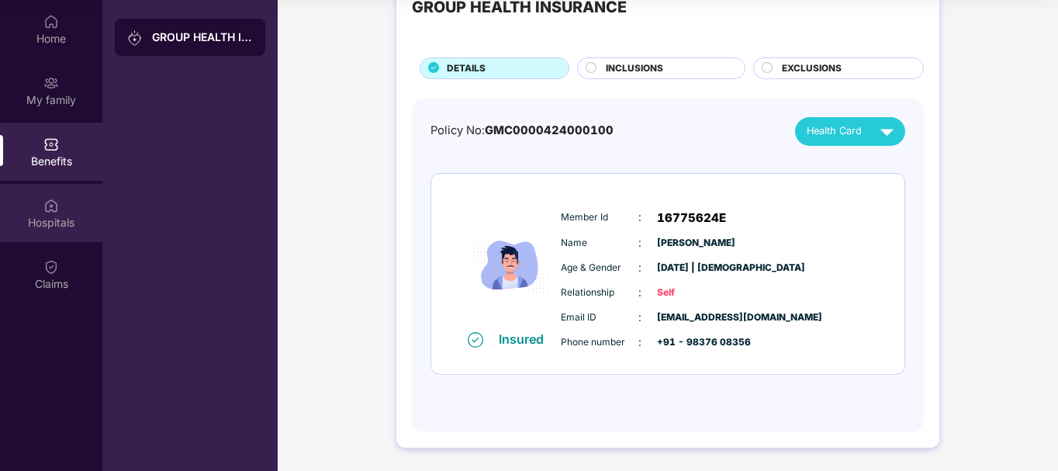
click at [48, 206] on img at bounding box center [51, 206] width 16 height 16
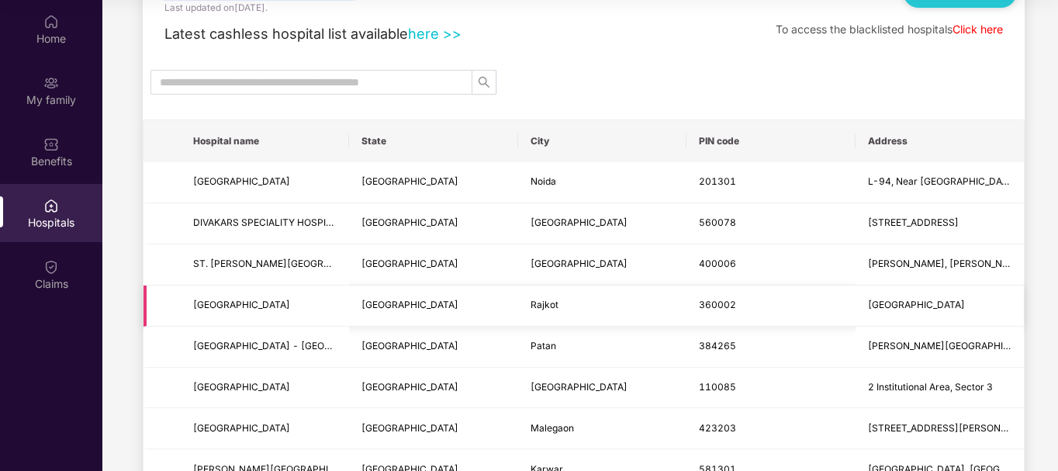
scroll to position [0, 0]
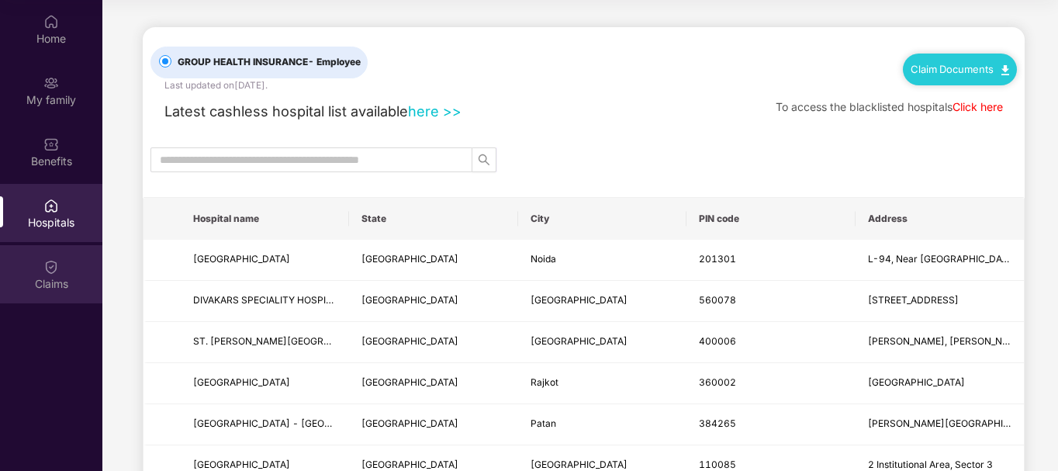
click at [43, 278] on div "Claims" at bounding box center [51, 284] width 102 height 16
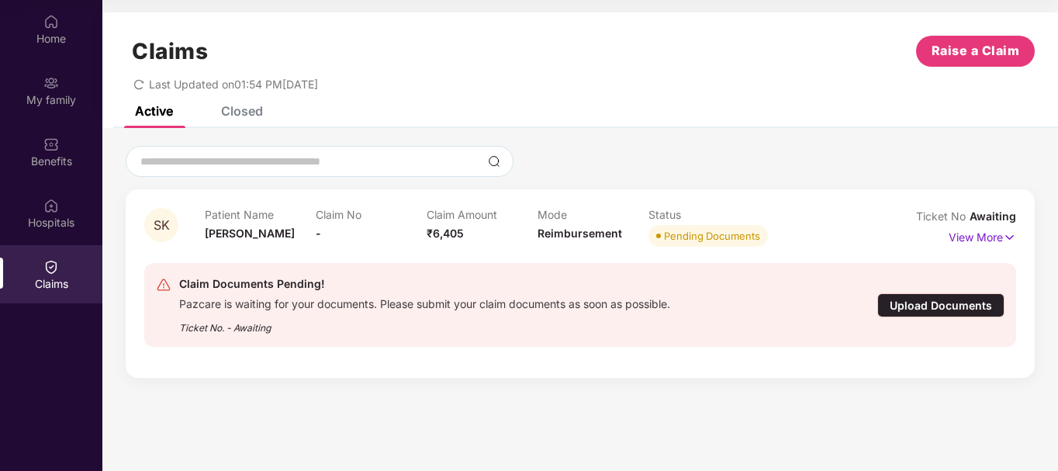
click at [911, 310] on div "Upload Documents" at bounding box center [940, 305] width 127 height 24
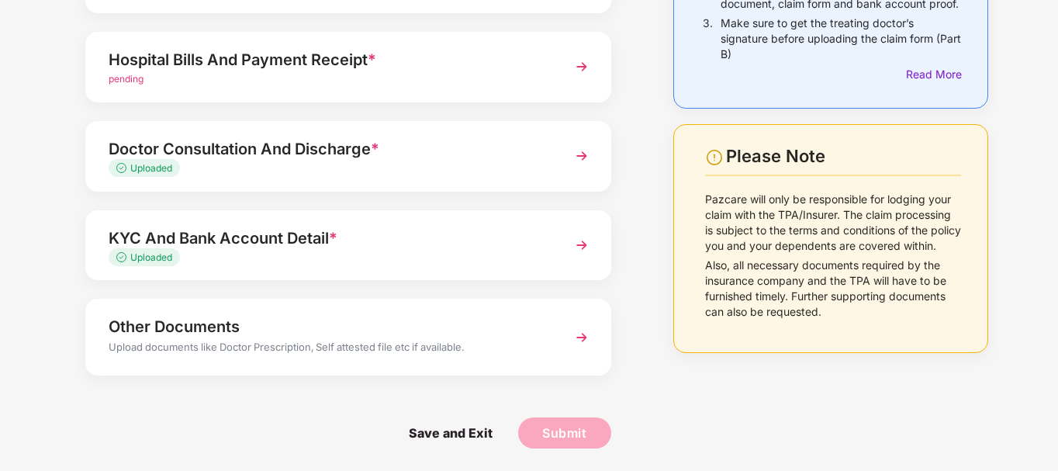
scroll to position [215, 0]
click at [587, 70] on img at bounding box center [582, 66] width 28 height 28
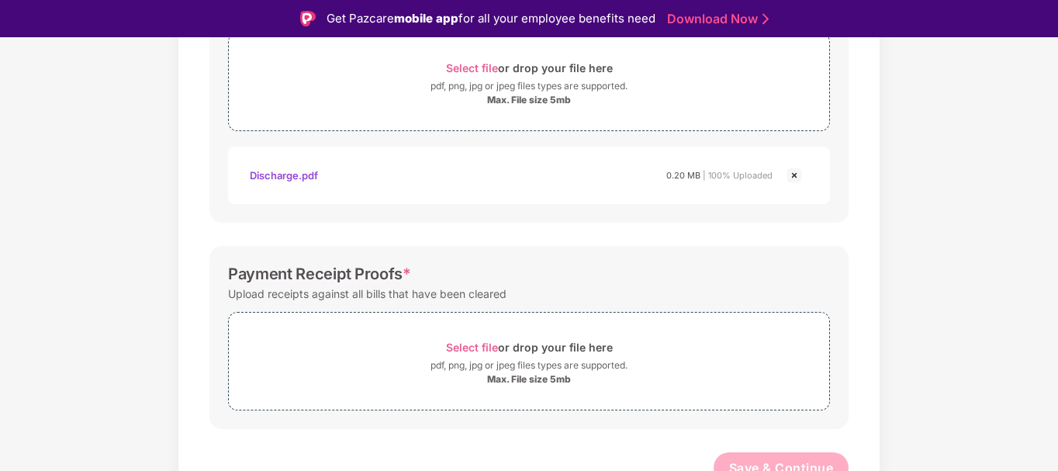
scroll to position [617, 0]
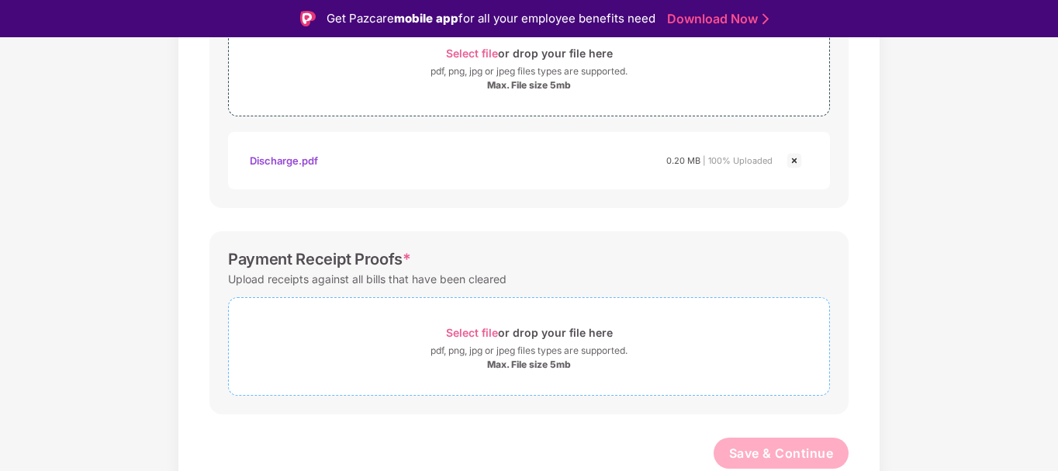
click at [455, 338] on span "Select file" at bounding box center [472, 332] width 52 height 13
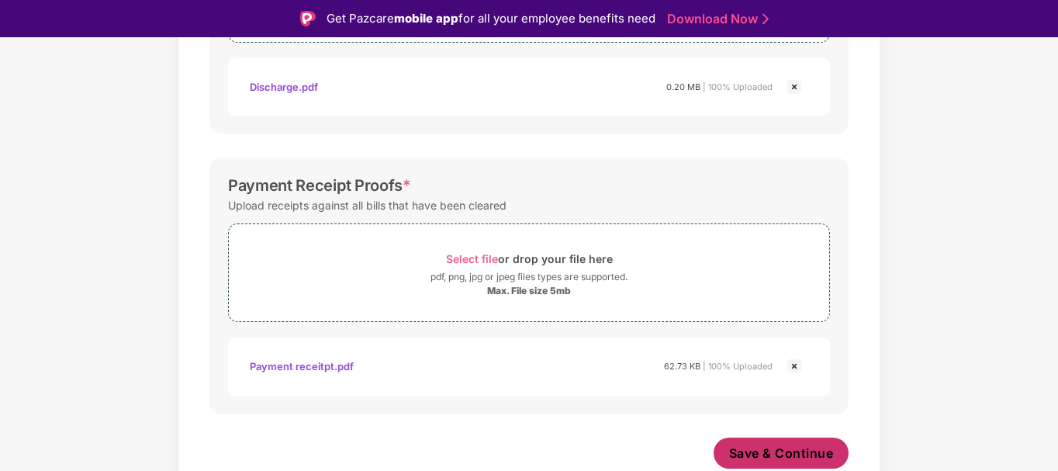
scroll to position [691, 0]
click at [792, 452] on span "Save & Continue" at bounding box center [781, 452] width 105 height 17
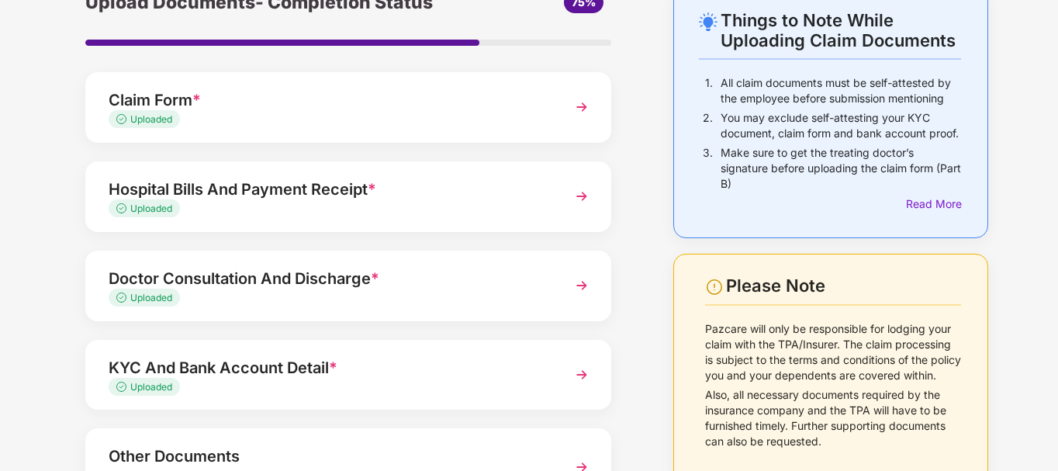
scroll to position [215, 0]
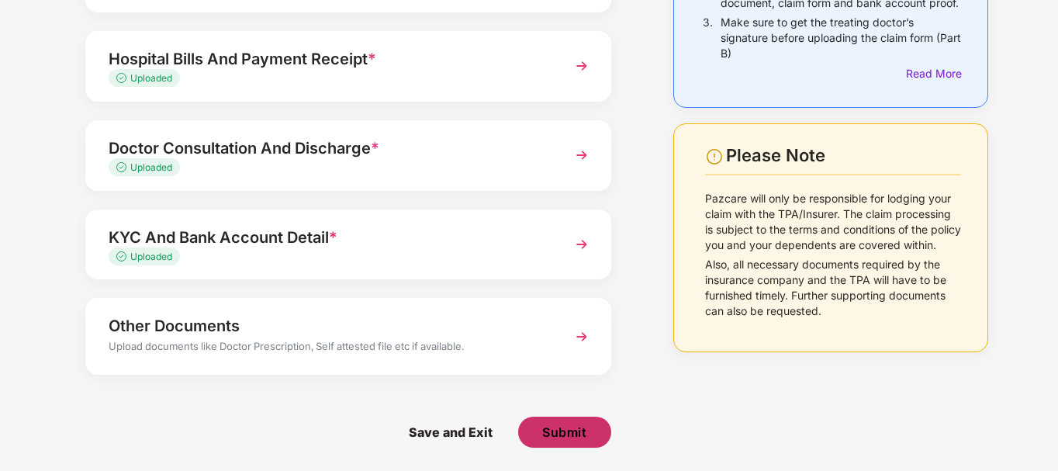
click at [592, 430] on button "Submit" at bounding box center [564, 431] width 93 height 31
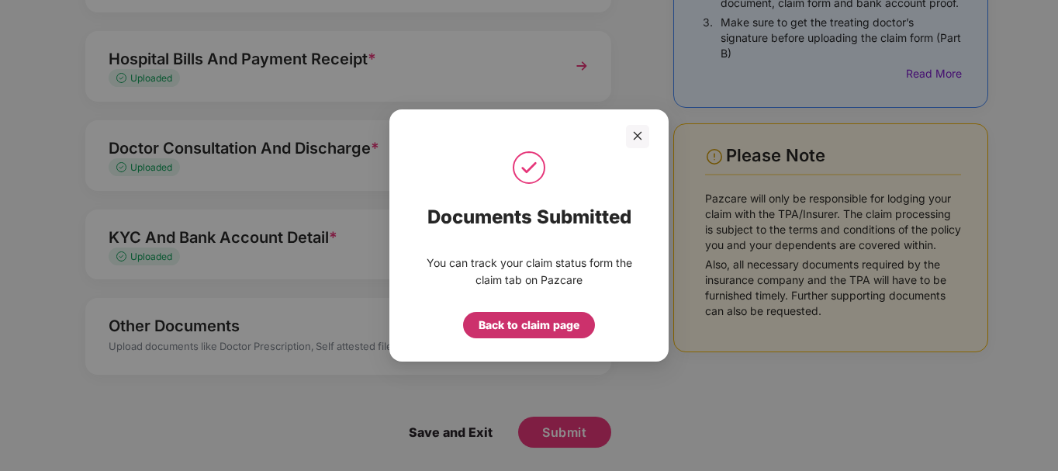
click at [537, 316] on div "Back to claim page" at bounding box center [529, 325] width 132 height 26
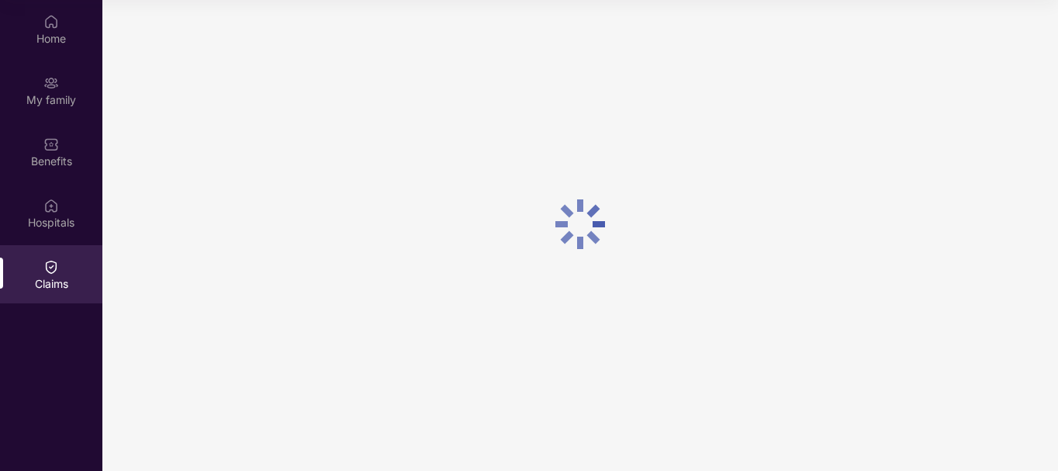
scroll to position [0, 0]
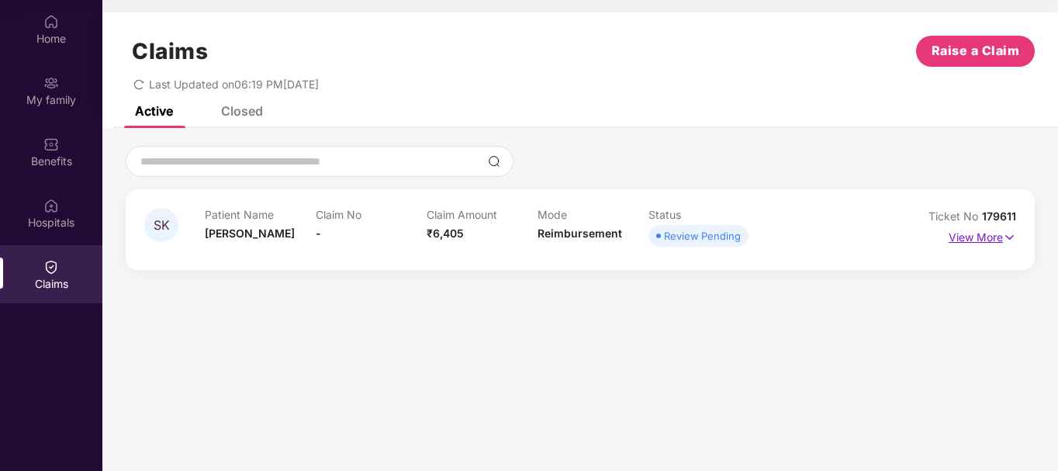
click at [1010, 233] on img at bounding box center [1009, 237] width 13 height 17
